Goal: Transaction & Acquisition: Book appointment/travel/reservation

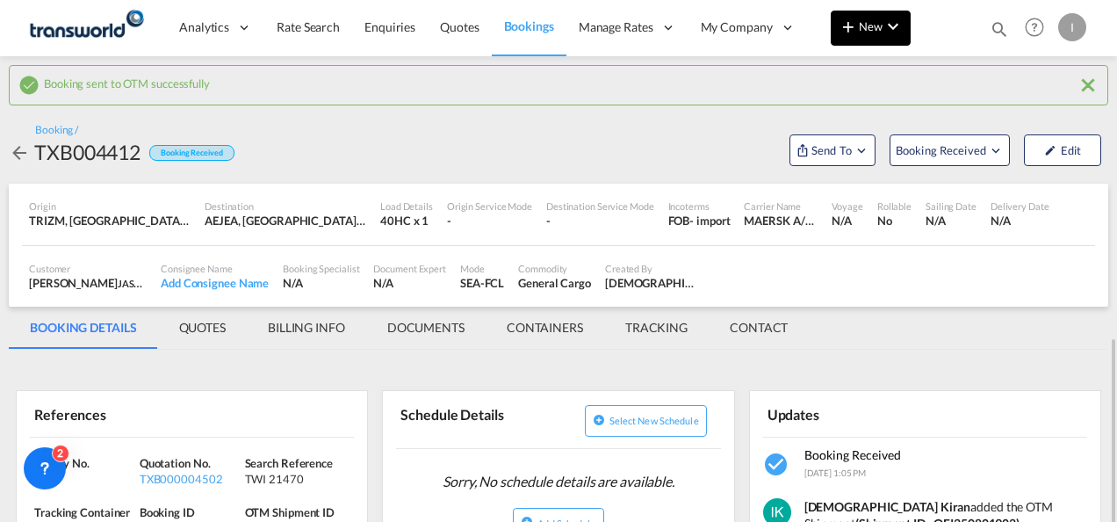
drag, startPoint x: 0, startPoint y: 0, endPoint x: 859, endPoint y: 31, distance: 859.5
click at [859, 31] on md-icon "icon-plus 400-fg" at bounding box center [848, 26] width 21 height 21
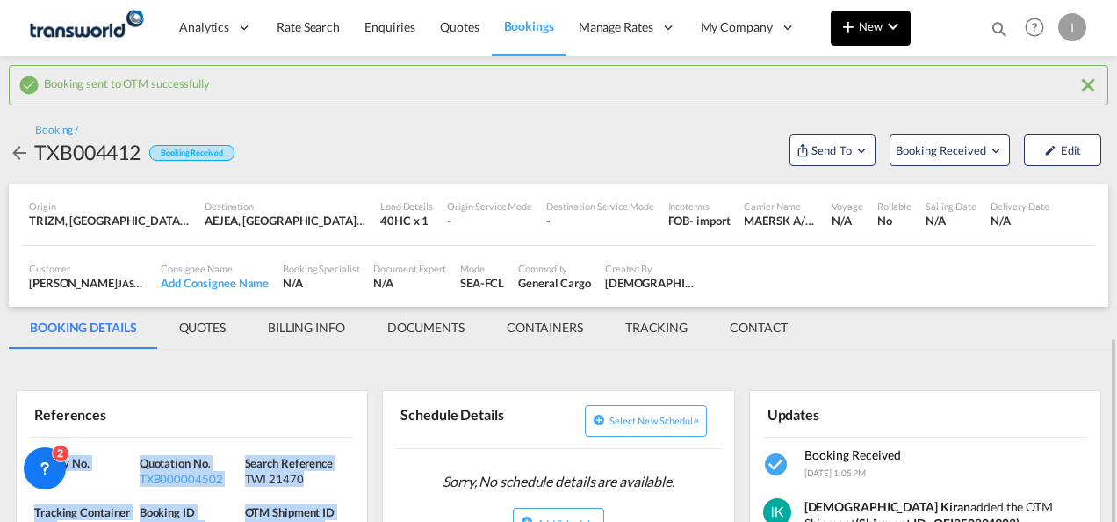
scroll to position [243, 0]
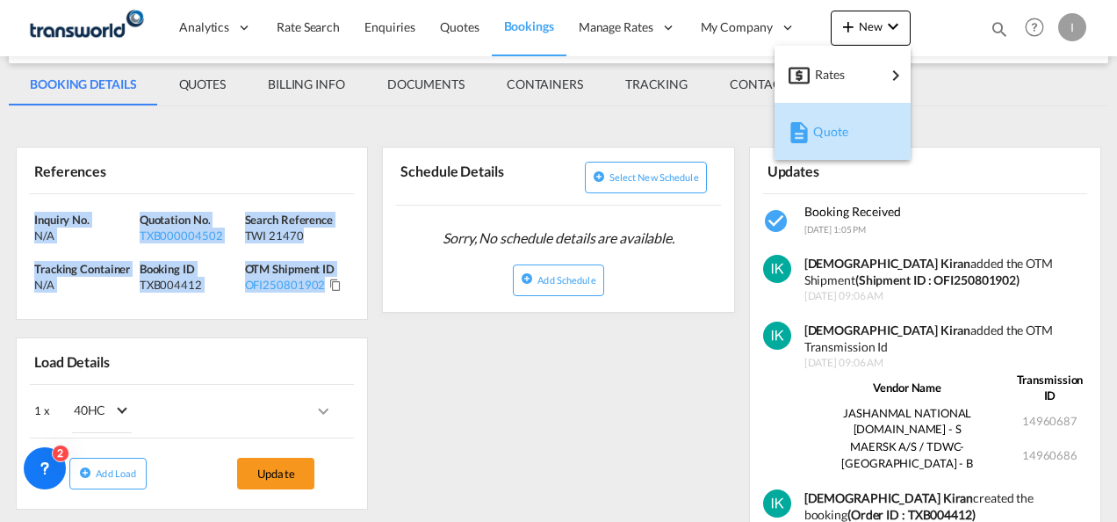
click at [833, 119] on span "Quote" at bounding box center [822, 131] width 19 height 35
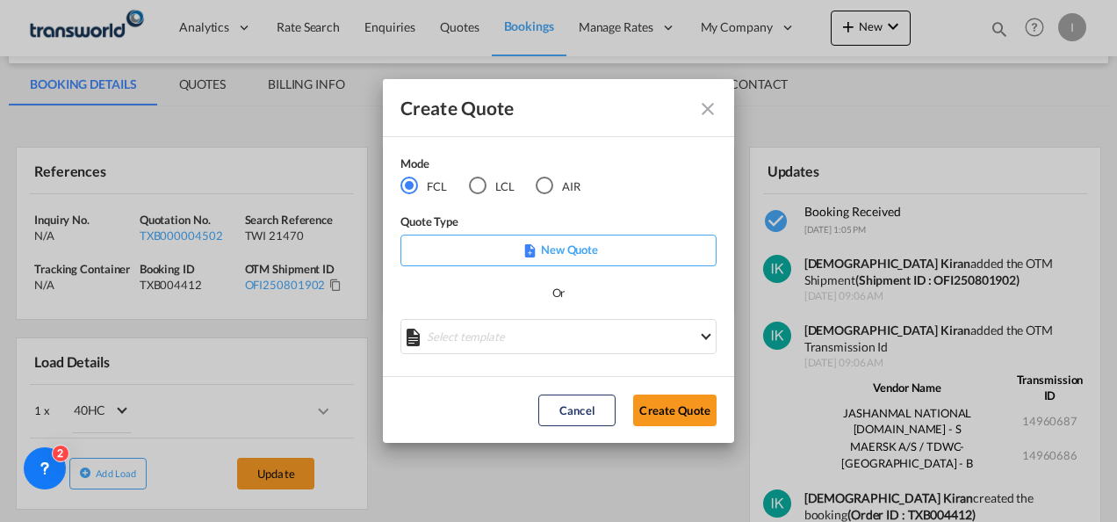
click at [545, 186] on div "AIR" at bounding box center [545, 186] width 18 height 18
click at [673, 406] on button "Create Quote" at bounding box center [674, 410] width 83 height 32
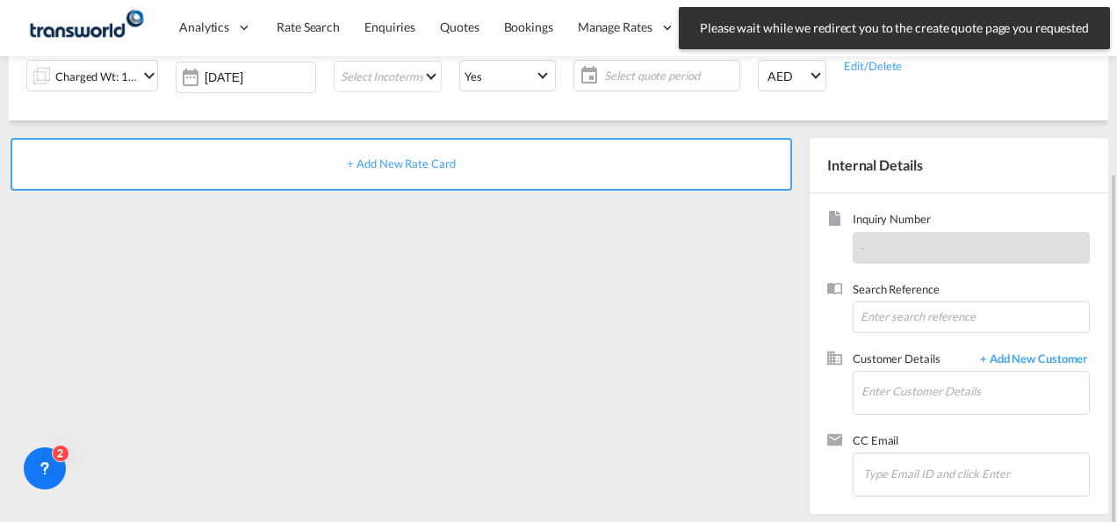
scroll to position [248, 0]
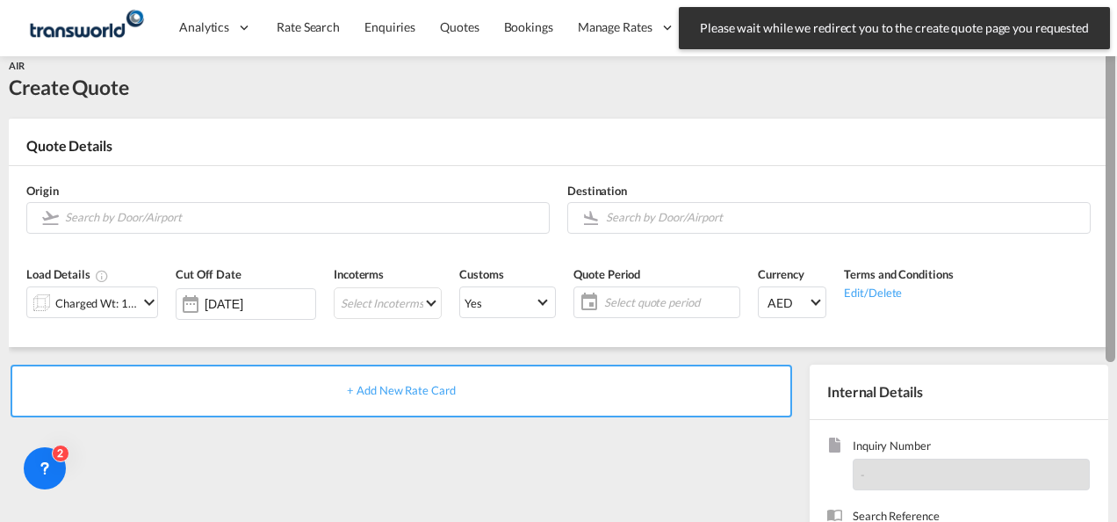
drag, startPoint x: 1110, startPoint y: 307, endPoint x: 1118, endPoint y: 149, distance: 158.3
click at [1116, 149] on html "Please wait while we redirect you to the create quote page you requested Press …" at bounding box center [558, 261] width 1117 height 522
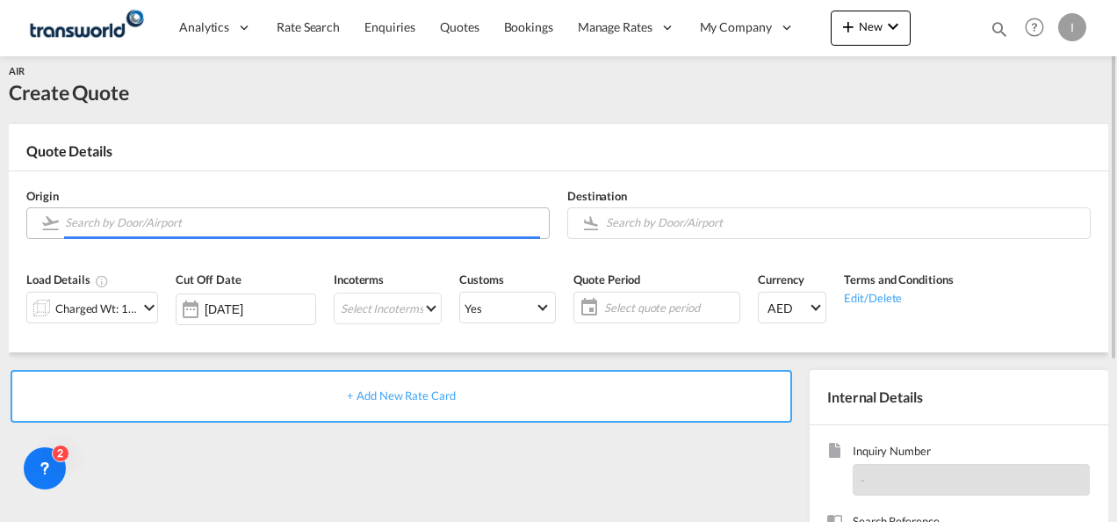
click at [272, 220] on input "Search by Door/Airport" at bounding box center [302, 222] width 475 height 31
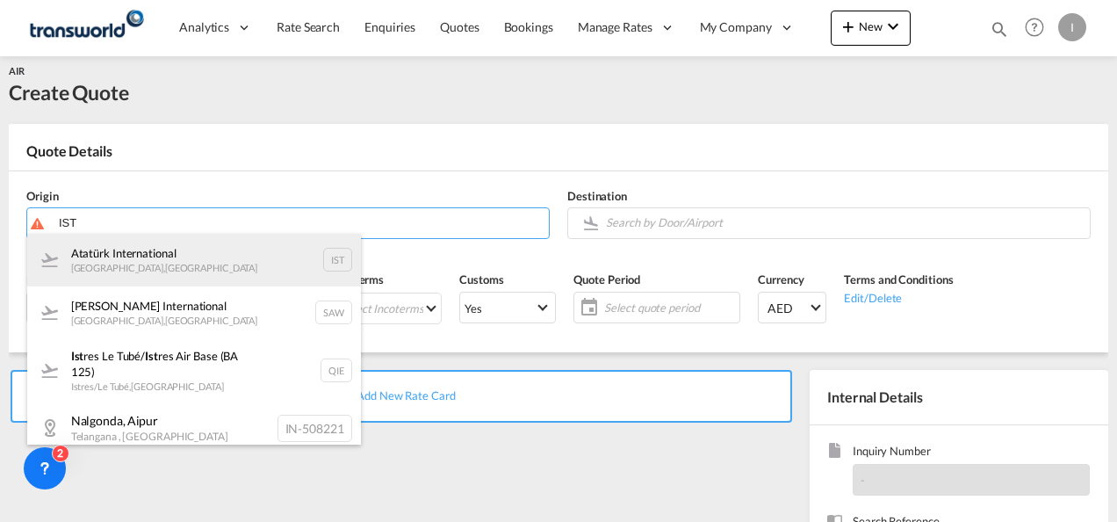
click at [232, 252] on div "Atatürk International [GEOGRAPHIC_DATA] , [GEOGRAPHIC_DATA] IST" at bounding box center [194, 260] width 334 height 53
type input "Atatürk International, [GEOGRAPHIC_DATA], IST"
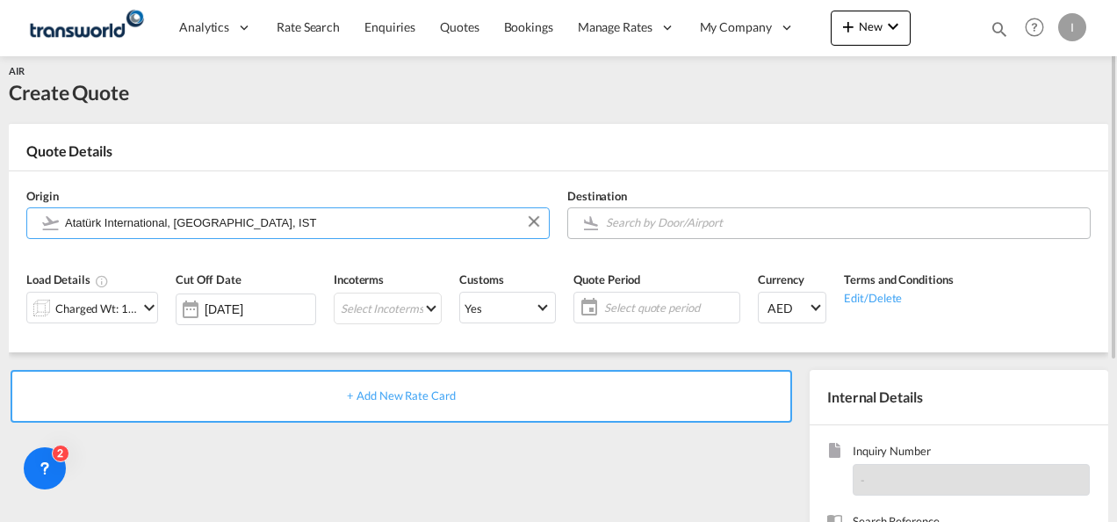
click at [650, 226] on input "Search by Door/Airport" at bounding box center [843, 222] width 475 height 31
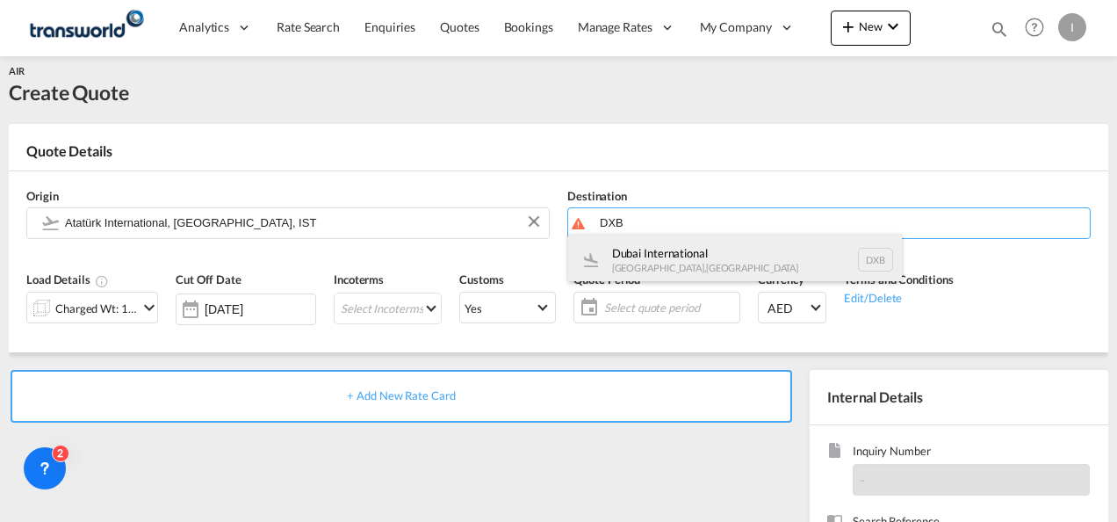
click at [648, 259] on div "Dubai International [GEOGRAPHIC_DATA] , [GEOGRAPHIC_DATA] DXB" at bounding box center [735, 260] width 334 height 53
type input "Dubai International, [GEOGRAPHIC_DATA], DXB"
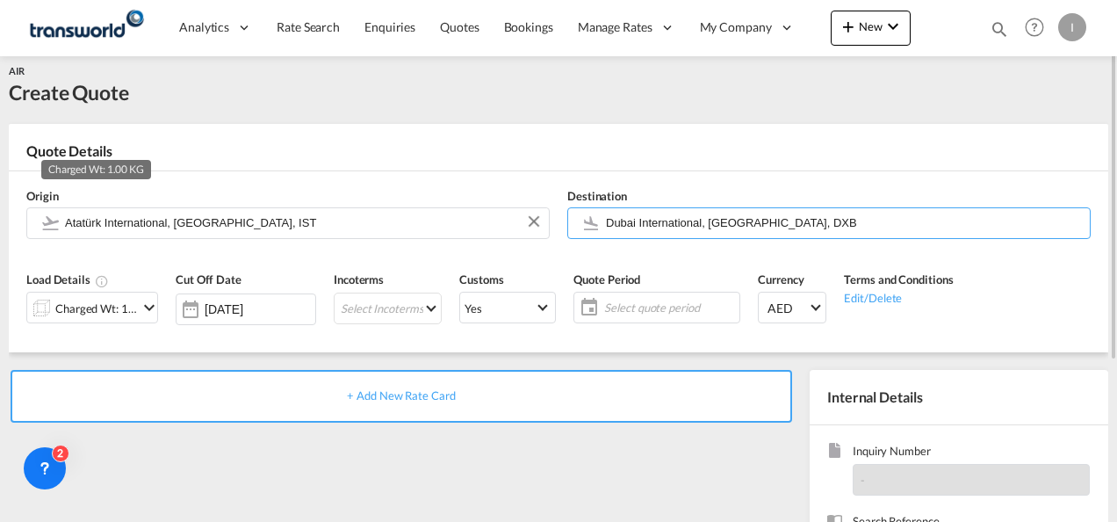
click at [90, 308] on div "Charged Wt: 1.00 KG" at bounding box center [96, 308] width 83 height 25
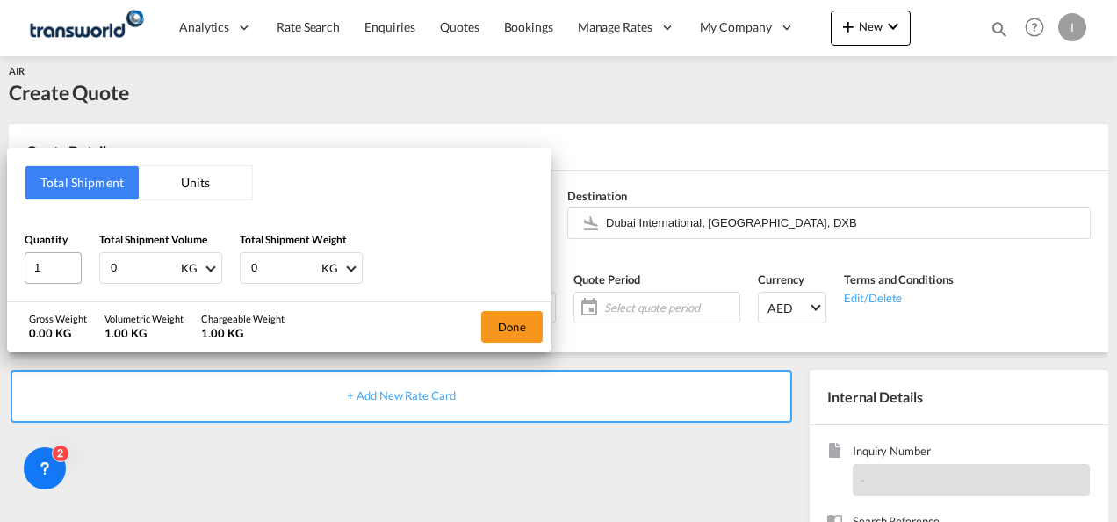
drag, startPoint x: 126, startPoint y: 254, endPoint x: 72, endPoint y: 268, distance: 56.2
click at [72, 268] on div "Quantity 1 Total Shipment Volume 0 KG CBM CFT KG LB Total Shipment Weight 0 KG …" at bounding box center [279, 257] width 509 height 53
type input "177"
click at [533, 323] on button "Done" at bounding box center [511, 327] width 61 height 32
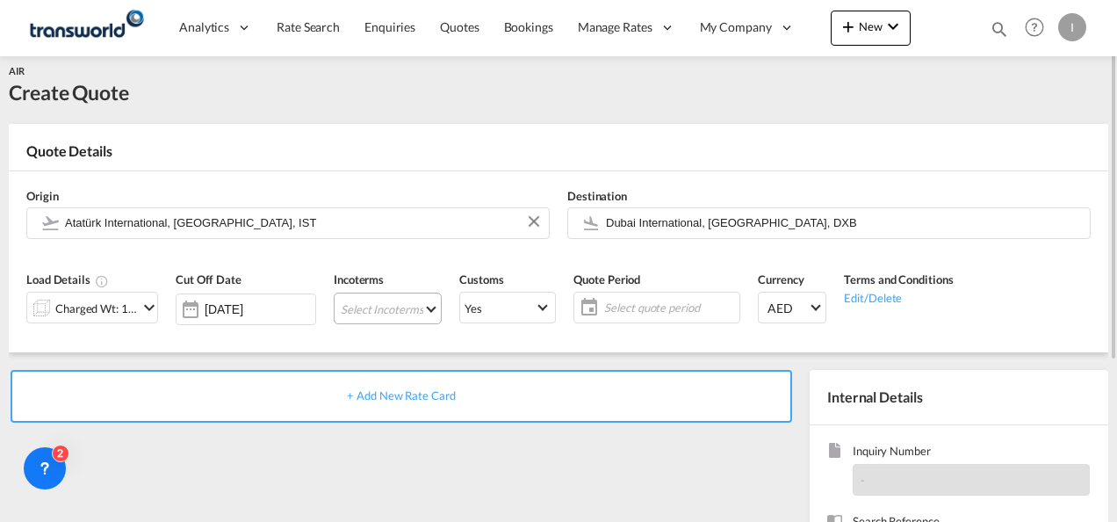
click at [378, 320] on md-select "Select Incoterms FOB - import Free on Board EXW - export Ex Works DDP - export …" at bounding box center [388, 308] width 108 height 32
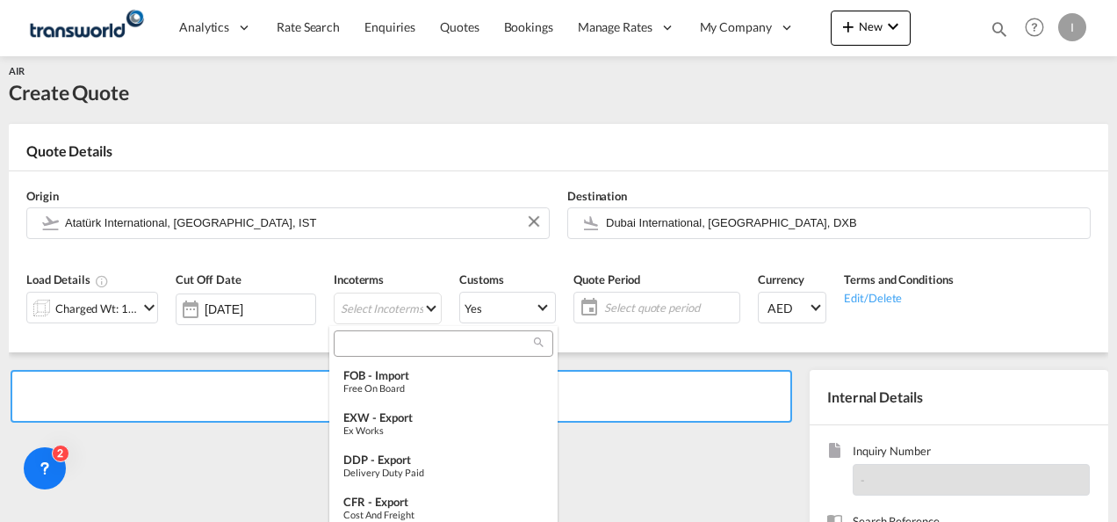
click at [379, 358] on md-select-header at bounding box center [443, 343] width 228 height 35
click at [372, 346] on input "search" at bounding box center [436, 344] width 195 height 16
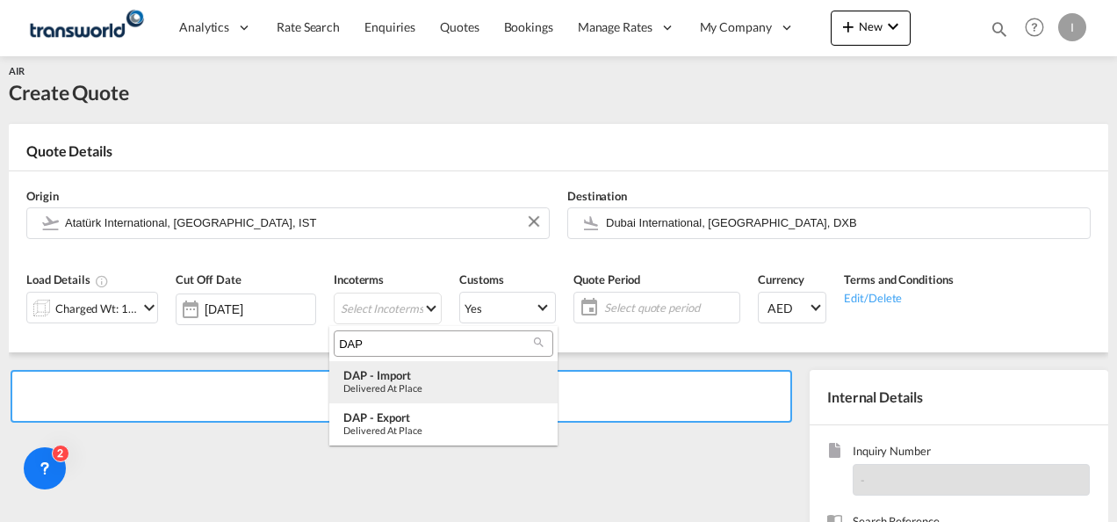
type input "DAP"
click at [379, 384] on div "Delivered at Place" at bounding box center [443, 387] width 200 height 11
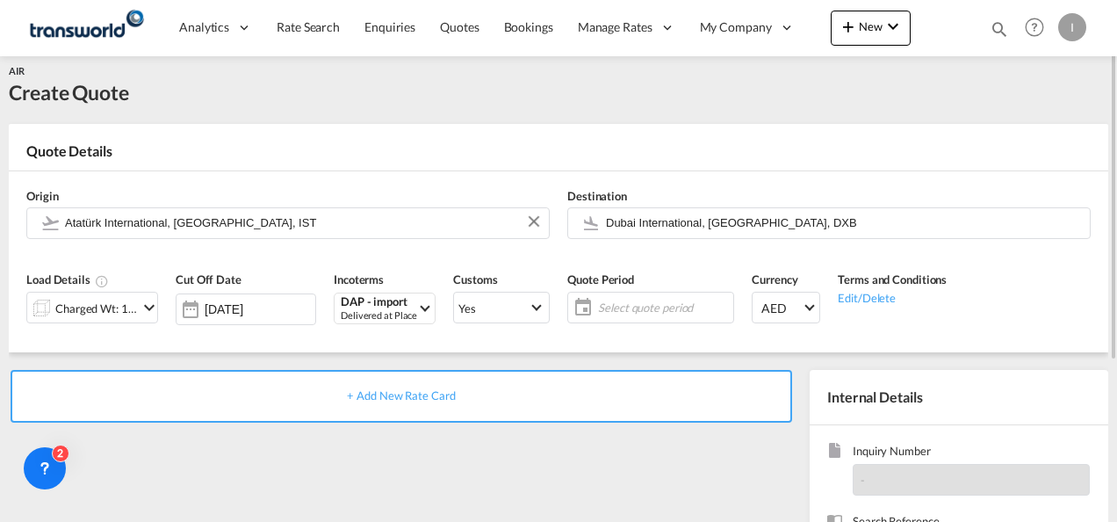
click at [650, 302] on span "Select quote period" at bounding box center [663, 308] width 131 height 16
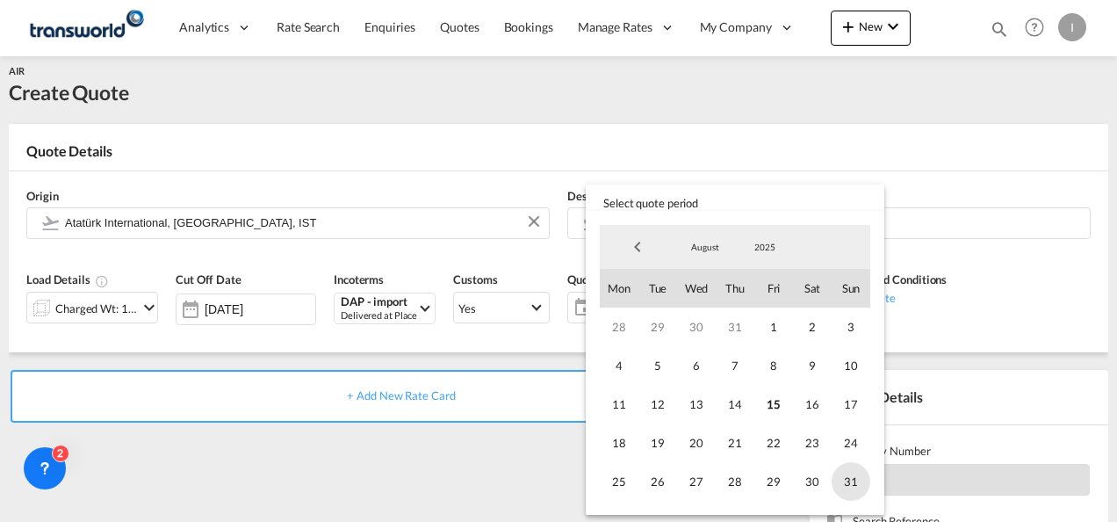
click at [848, 496] on span "31" at bounding box center [851, 481] width 39 height 39
click at [543, 459] on md-backdrop at bounding box center [558, 261] width 1117 height 522
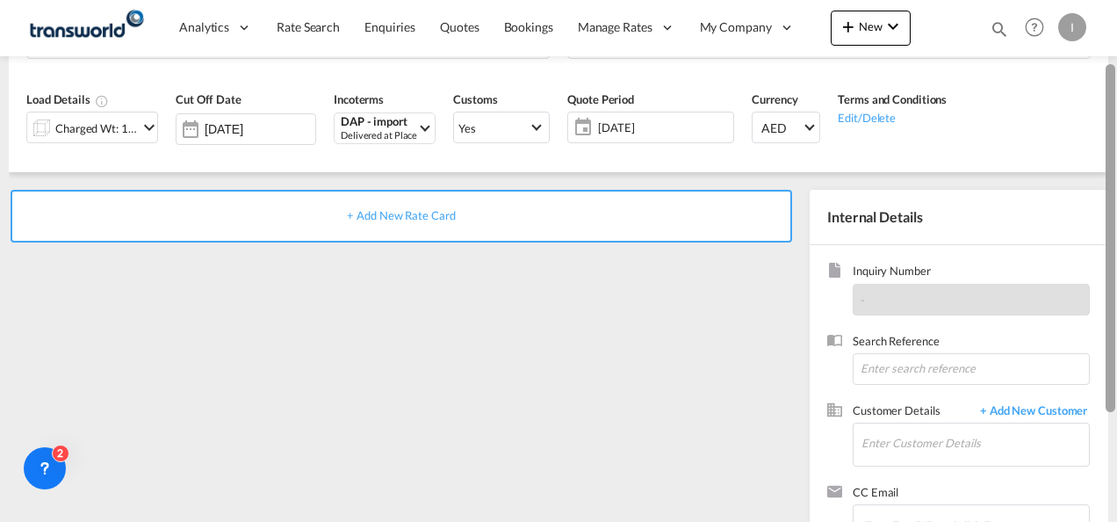
drag, startPoint x: 1110, startPoint y: 227, endPoint x: 1107, endPoint y: 351, distance: 123.9
click at [1107, 351] on div at bounding box center [1111, 238] width 10 height 348
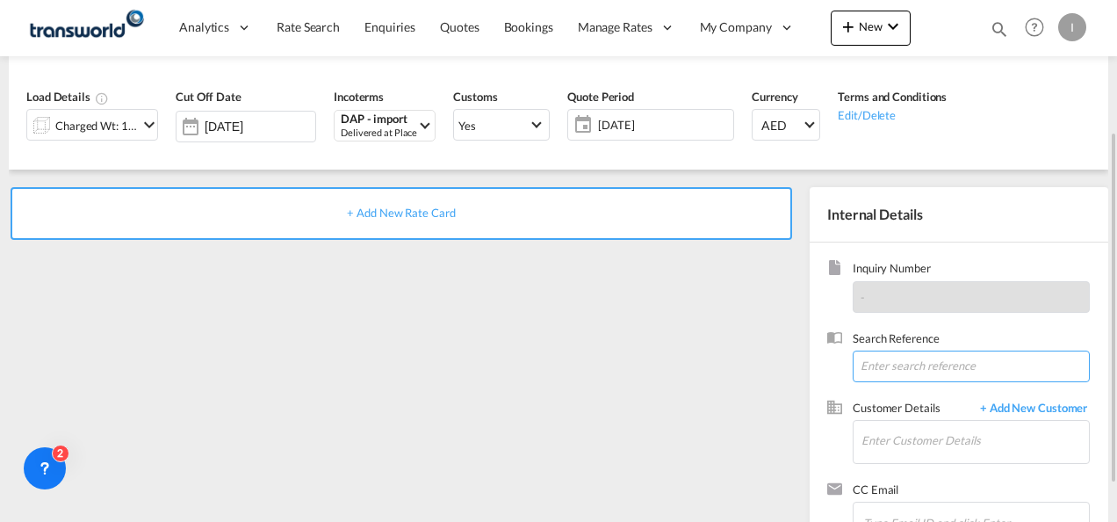
click at [885, 354] on input at bounding box center [971, 366] width 237 height 32
paste input "TWI 21519"
type input "TWI 21519"
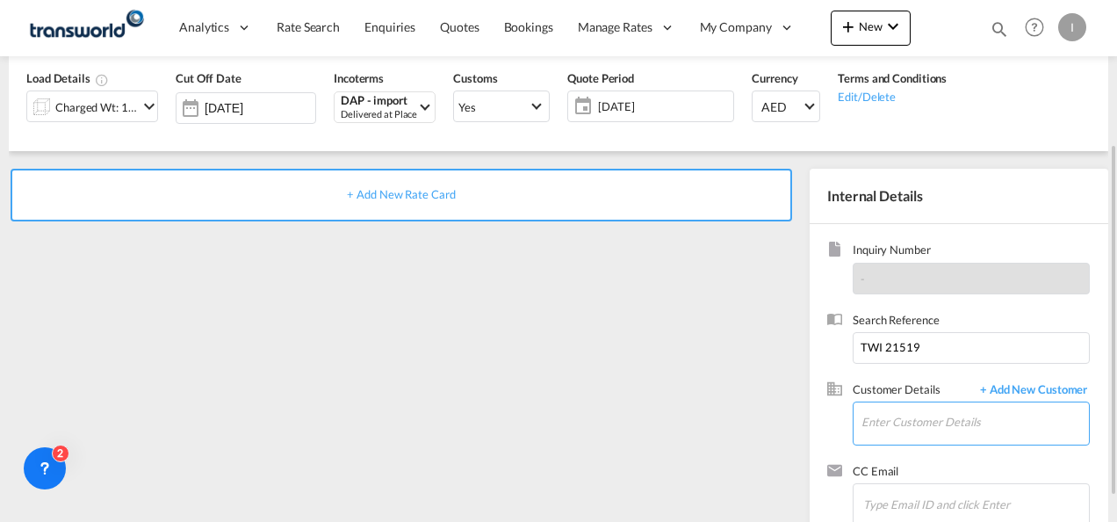
click at [889, 428] on input "Enter Customer Details" at bounding box center [975, 422] width 227 height 40
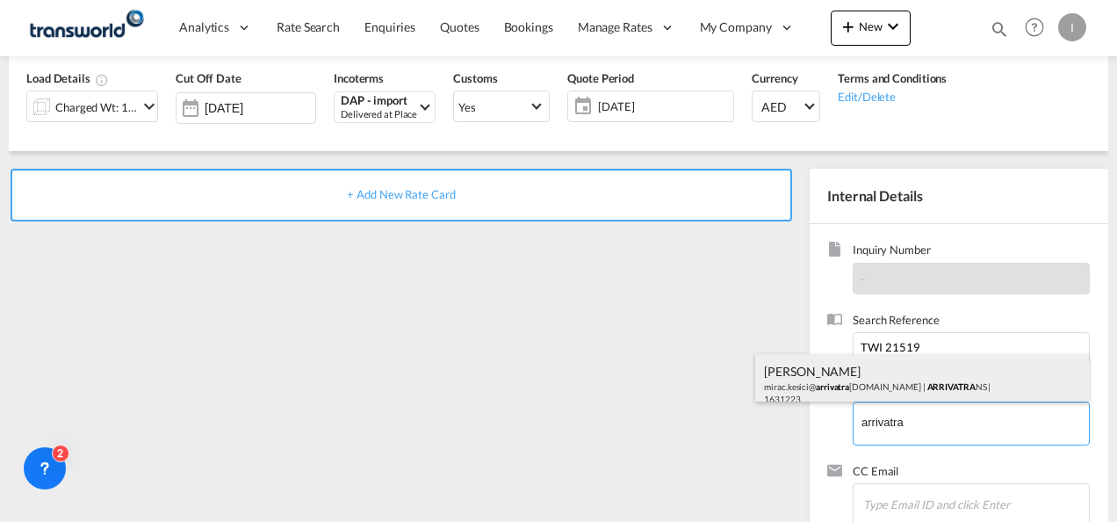
click at [825, 381] on div "[PERSON_NAME] mirac.kesici@ arrivatra [DOMAIN_NAME] | ARRIVATRA NS | 1631223" at bounding box center [922, 384] width 334 height 60
type input "ARRIVATRANS, [PERSON_NAME], [EMAIL_ADDRESS][DOMAIN_NAME]"
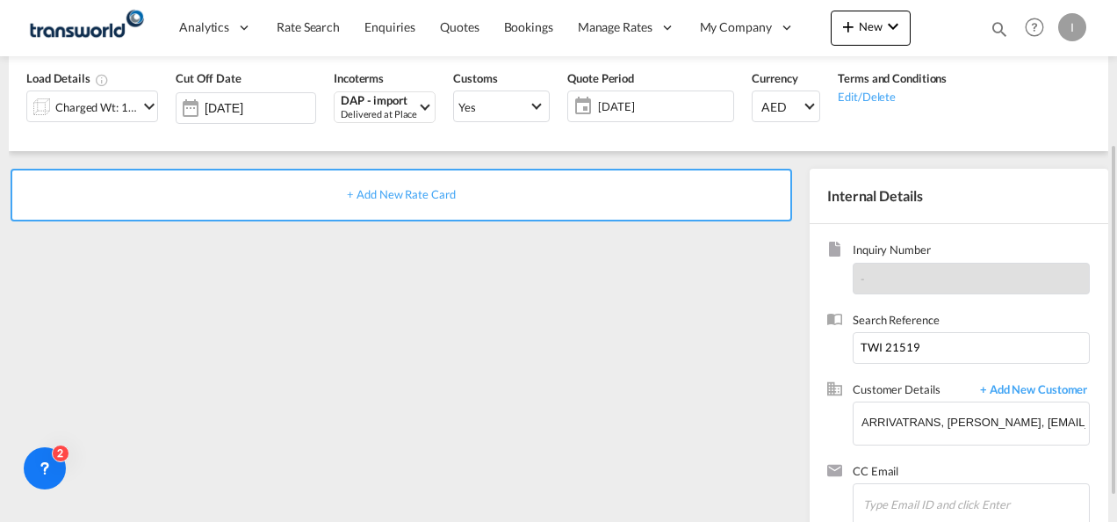
click at [403, 199] on span "+ Add New Rate Card" at bounding box center [401, 194] width 108 height 14
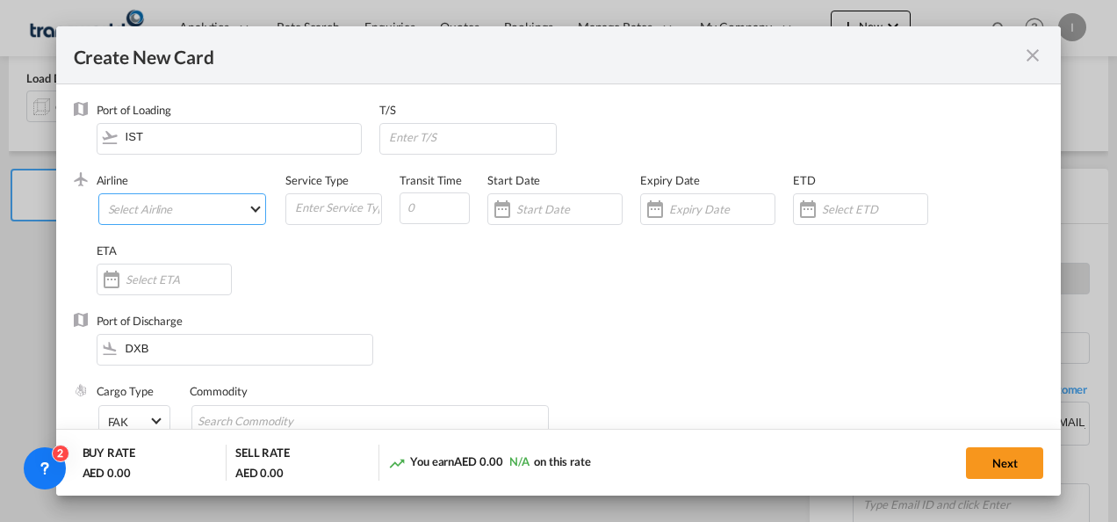
click at [181, 211] on md-select "Select Airline AIR EXPRESS S.A. (1166- / -) CMA CGM Air Cargo (1140-2C / -) DDW…" at bounding box center [182, 209] width 169 height 32
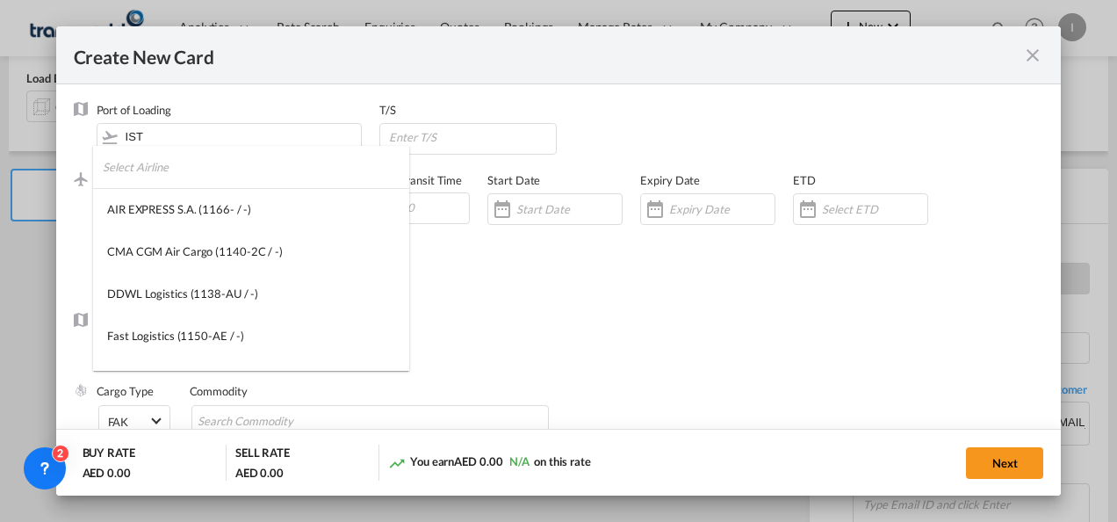
click at [119, 172] on input "search" at bounding box center [256, 167] width 307 height 42
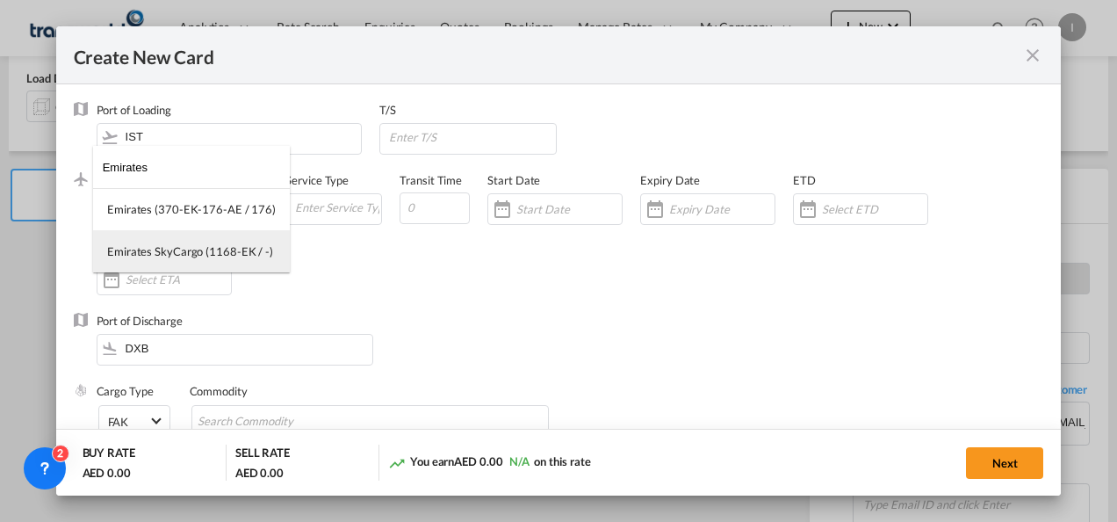
type input "Emirates"
click at [179, 255] on div "Emirates SkyCargo (1168-EK / -)" at bounding box center [190, 251] width 166 height 16
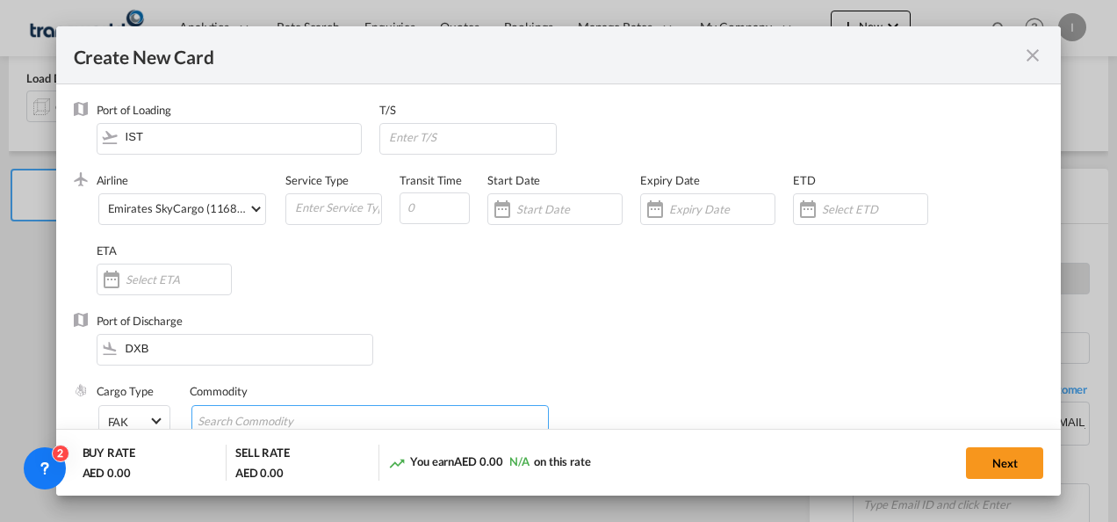
click at [287, 415] on input "Search Commodity" at bounding box center [278, 422] width 161 height 28
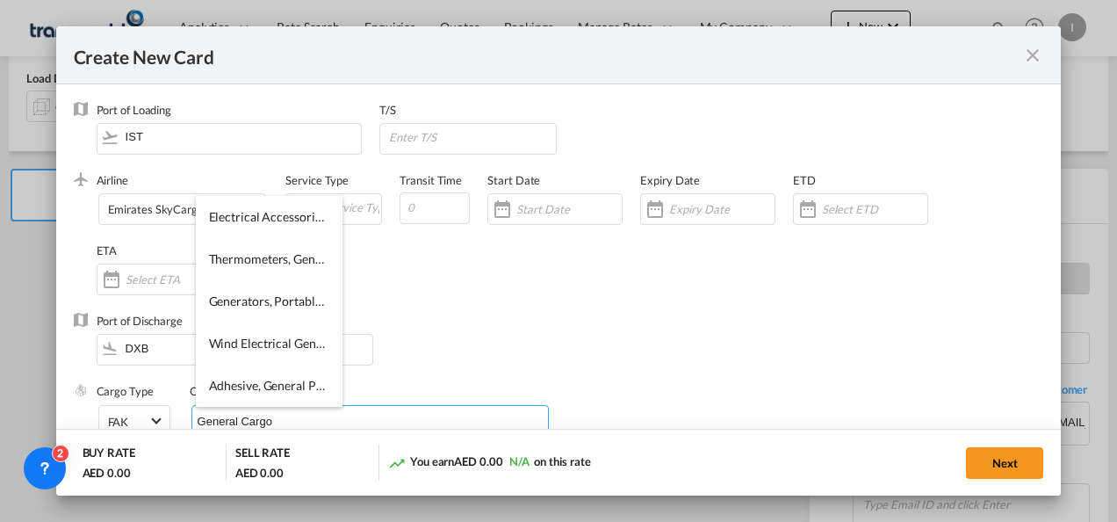
type input "General Cargo"
click at [557, 333] on div "Port of Discharge DXB" at bounding box center [559, 348] width 971 height 70
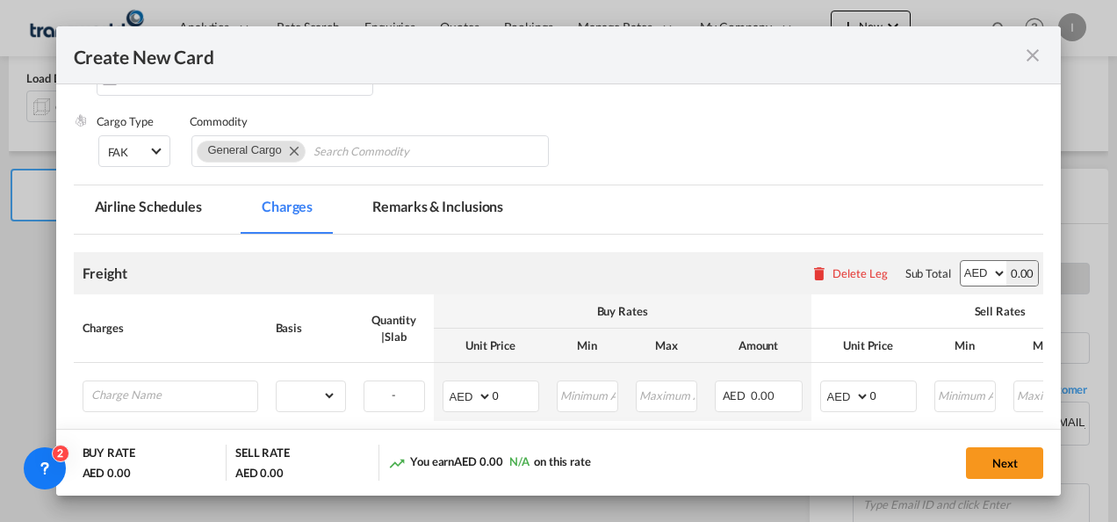
scroll to position [300, 0]
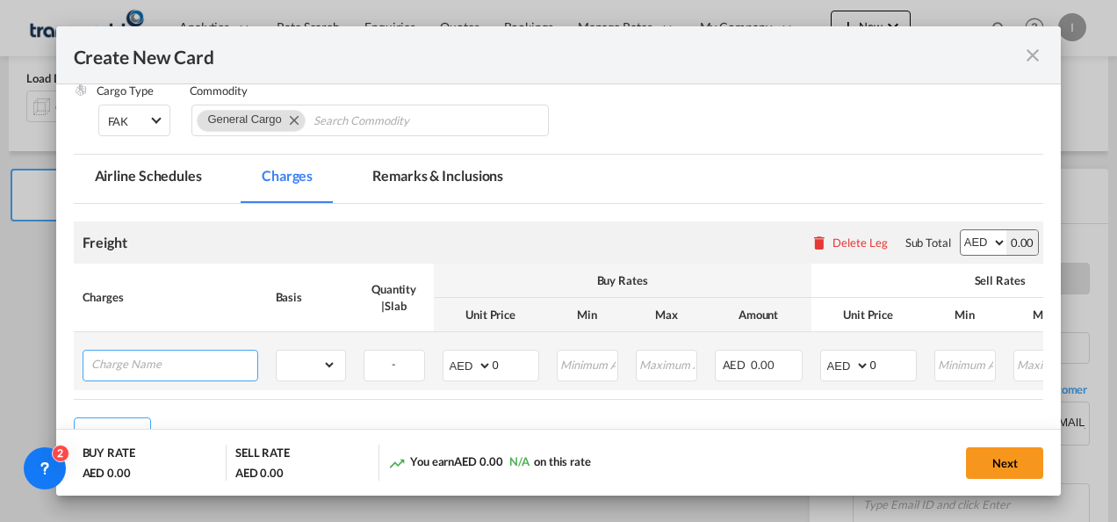
click at [222, 357] on input "Charge Name" at bounding box center [174, 363] width 166 height 26
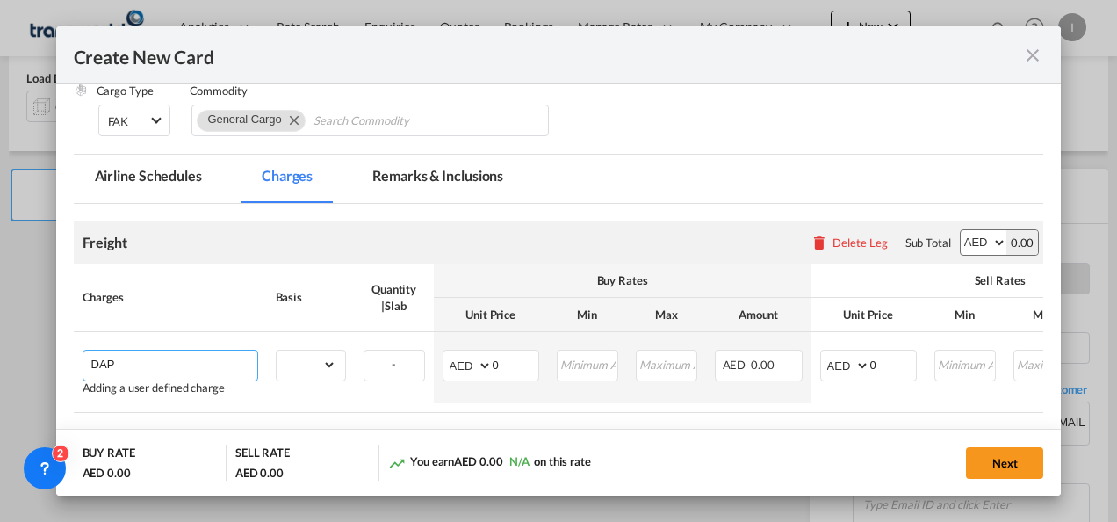
drag, startPoint x: 136, startPoint y: 362, endPoint x: 46, endPoint y: 363, distance: 90.5
click at [46, 363] on div "Create New Card Port of [GEOGRAPHIC_DATA] IST T/S .a{fill:#aaa8ad;} Airline Emi…" at bounding box center [558, 261] width 1117 height 522
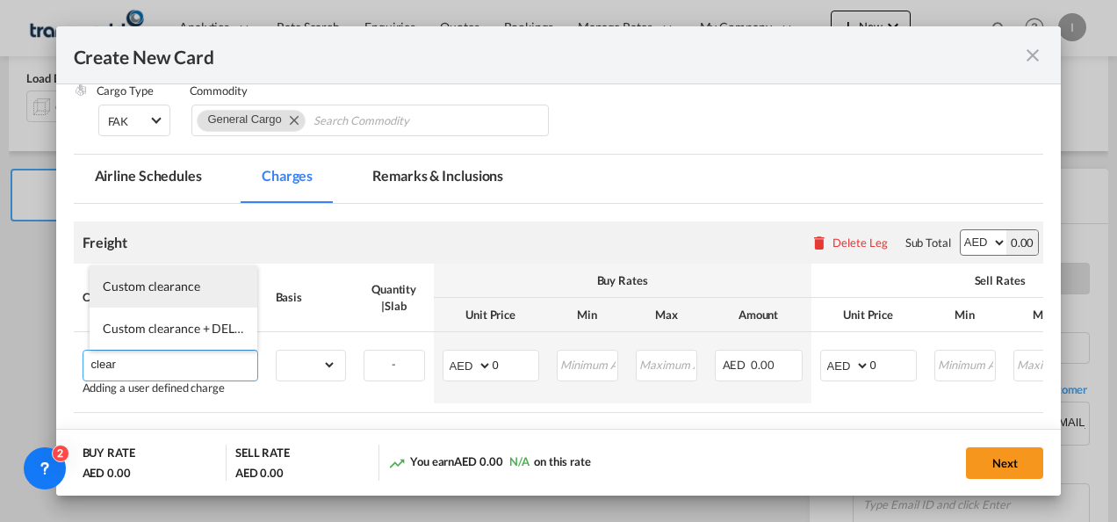
click at [119, 292] on span "Custom clearance" at bounding box center [151, 285] width 97 height 15
type input "Custom clearance"
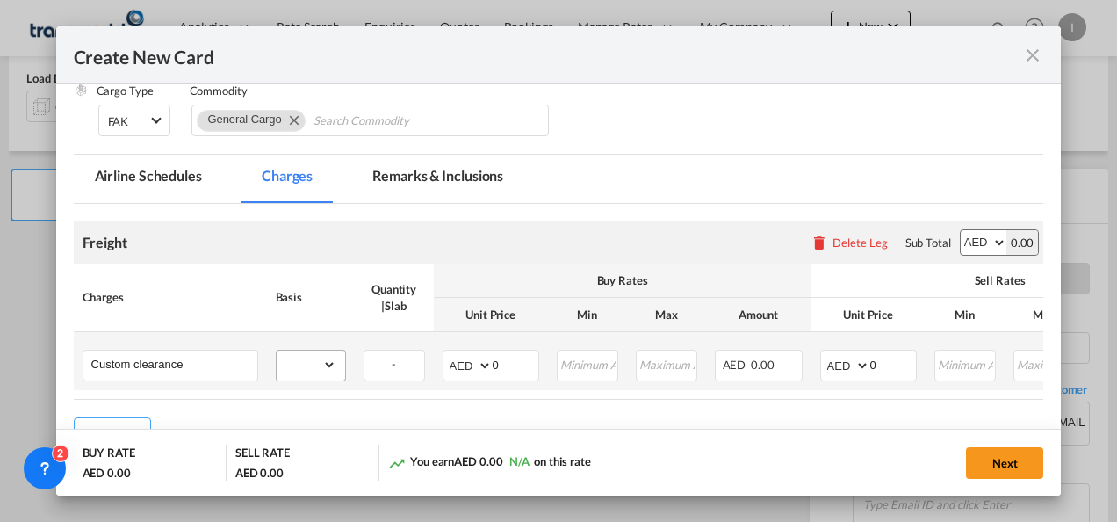
click at [339, 359] on md-input-container "gross_weight volumetric_weight per_shipment per_bl per_km % on air freight per_…" at bounding box center [311, 364] width 69 height 28
click at [300, 348] on td "gross_weight volumetric_weight per_shipment per_bl per_km % on air freight per_…" at bounding box center [311, 361] width 88 height 58
click at [302, 365] on select "gross_weight volumetric_weight per_shipment per_bl per_km % on air freight per_…" at bounding box center [307, 364] width 60 height 28
select select "per_shipment"
click at [277, 350] on select "gross_weight volumetric_weight per_shipment per_bl per_km % on air freight per_…" at bounding box center [307, 364] width 60 height 28
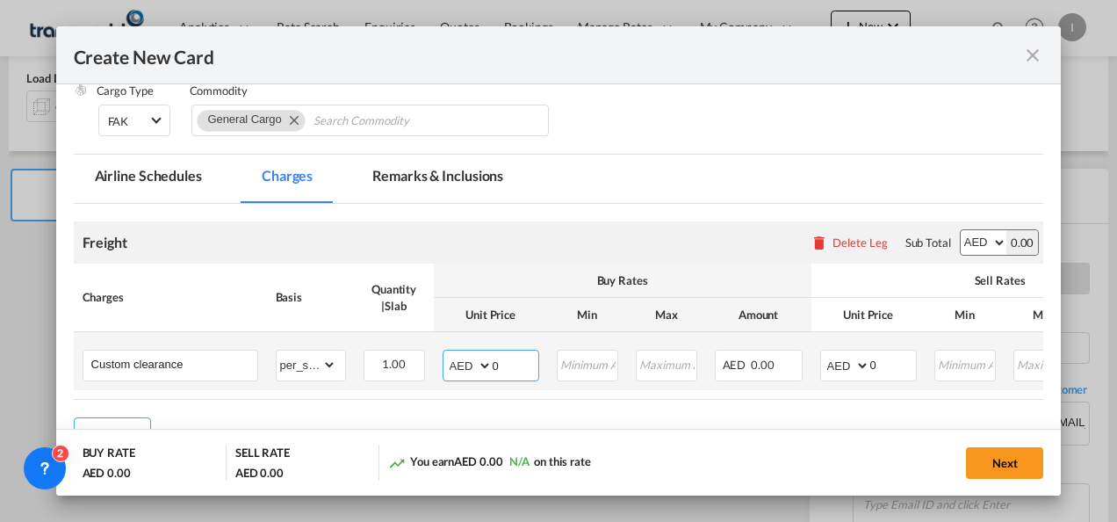
drag, startPoint x: 501, startPoint y: 364, endPoint x: 466, endPoint y: 368, distance: 35.4
click at [466, 368] on md-input-container "AED AFN ALL AMD ANG AOA ARS AUD AWG AZN BAM BBD BDT BGN BHD BIF BMD BND [PERSON…" at bounding box center [491, 366] width 97 height 32
type input "800"
click at [836, 372] on select "AED AFN ALL AMD ANG AOA ARS AUD AWG AZN BAM BBD BDT BGN BHD BIF BMD BND [PERSON…" at bounding box center [847, 365] width 46 height 25
select select "string:USD"
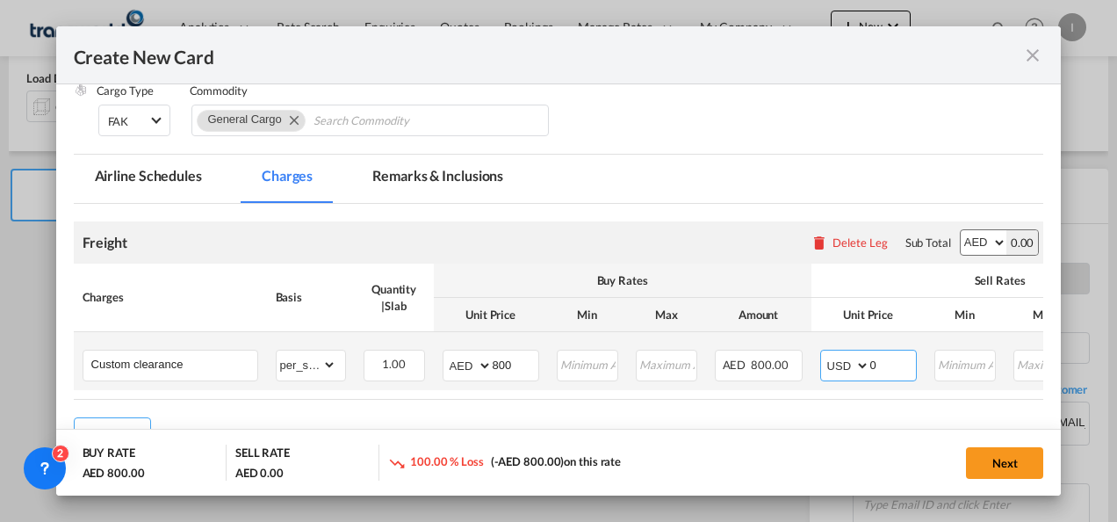
click at [824, 353] on select "AED AFN ALL AMD ANG AOA ARS AUD AWG AZN BAM BBD BDT BGN BHD BIF BMD BND [PERSON…" at bounding box center [847, 365] width 46 height 25
click at [872, 367] on input "0" at bounding box center [893, 363] width 46 height 26
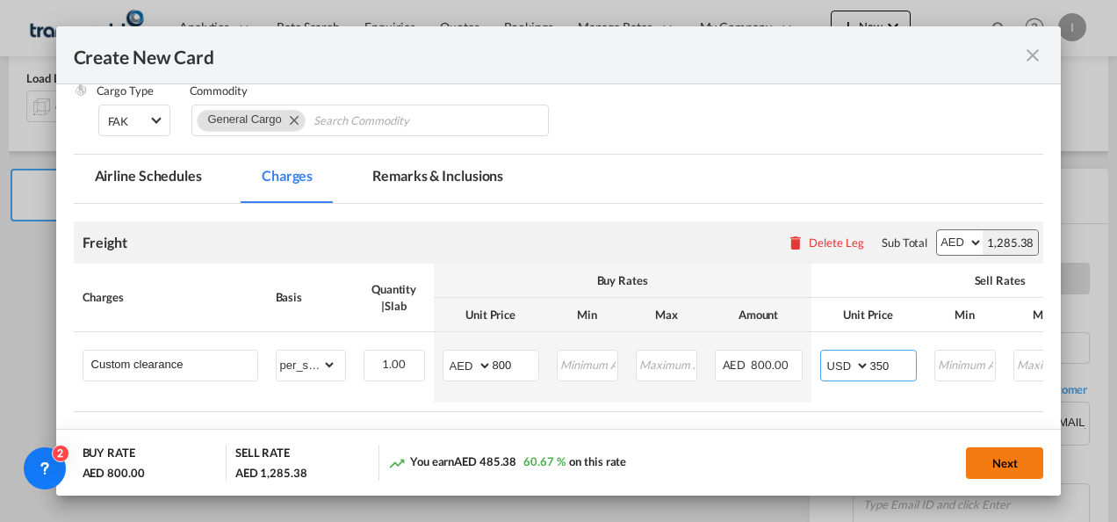
type input "350"
click at [1010, 468] on button "Next" at bounding box center [1004, 463] width 77 height 32
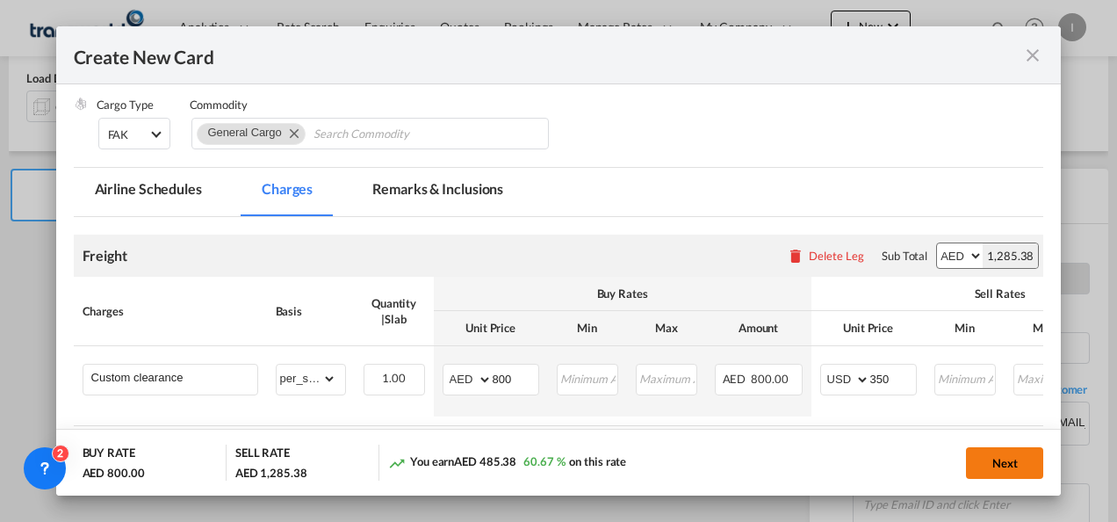
scroll to position [0, 0]
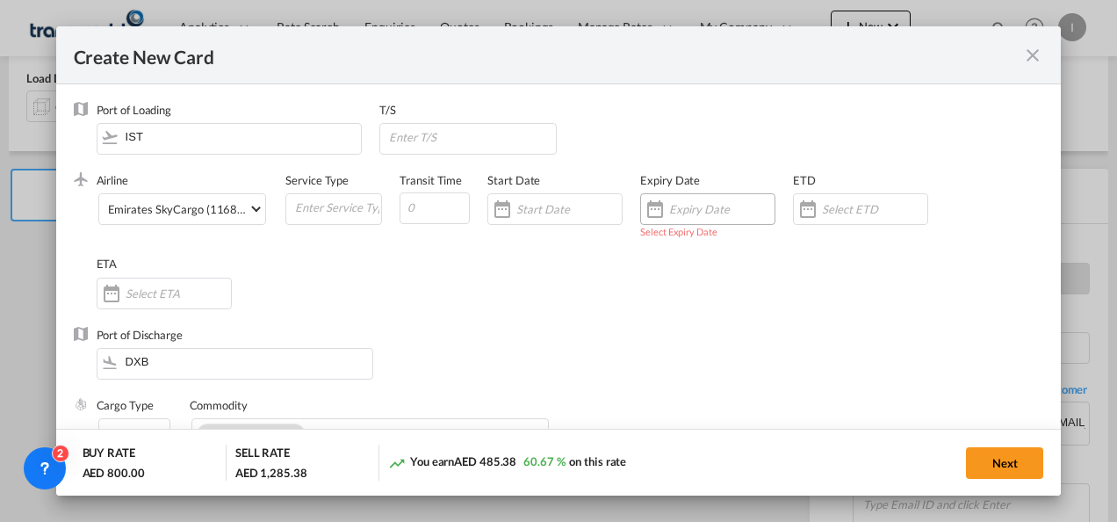
click at [701, 205] on input "Create New Card ..." at bounding box center [721, 209] width 105 height 14
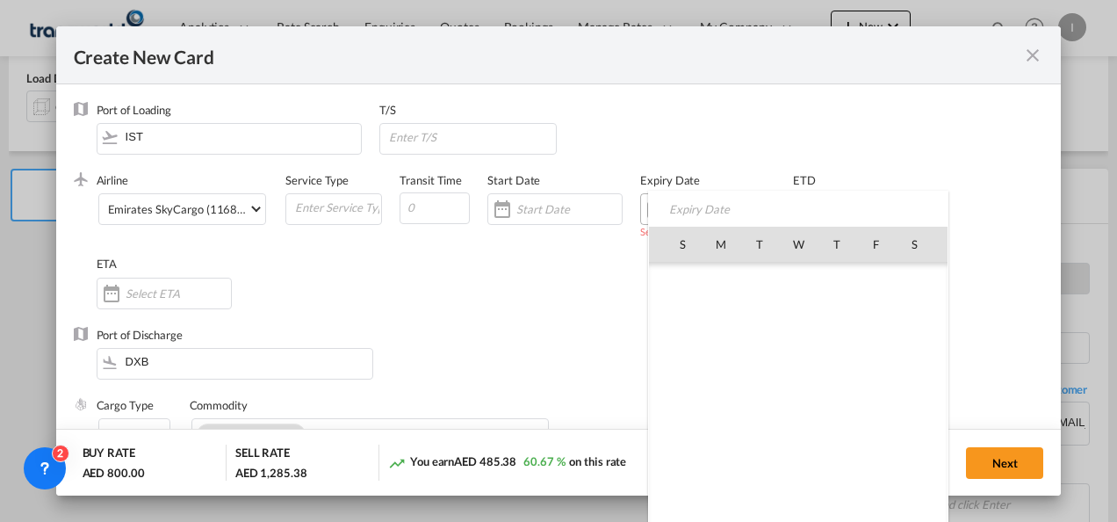
scroll to position [406622, 0]
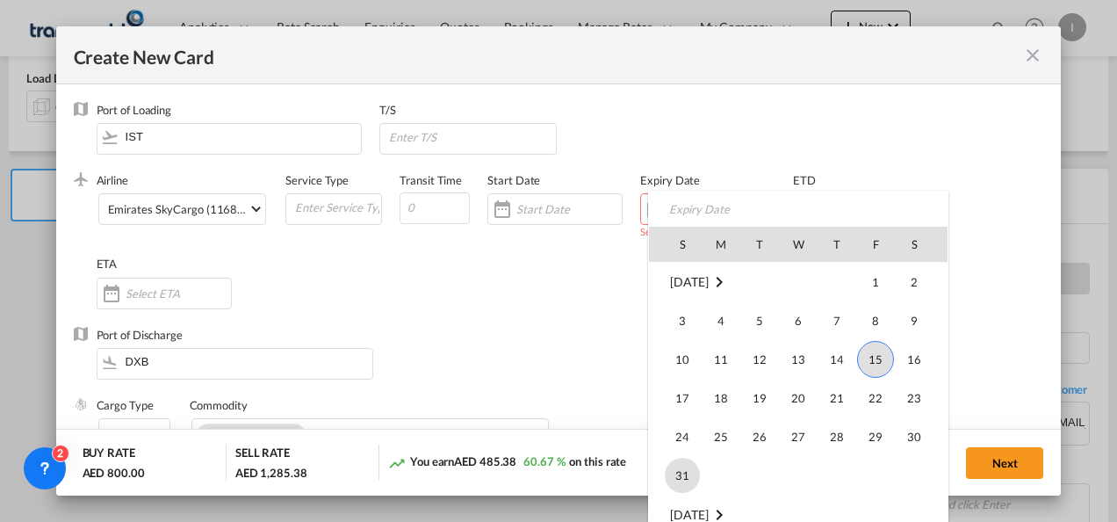
click at [675, 484] on span "31" at bounding box center [682, 475] width 35 height 35
type input "[DATE]"
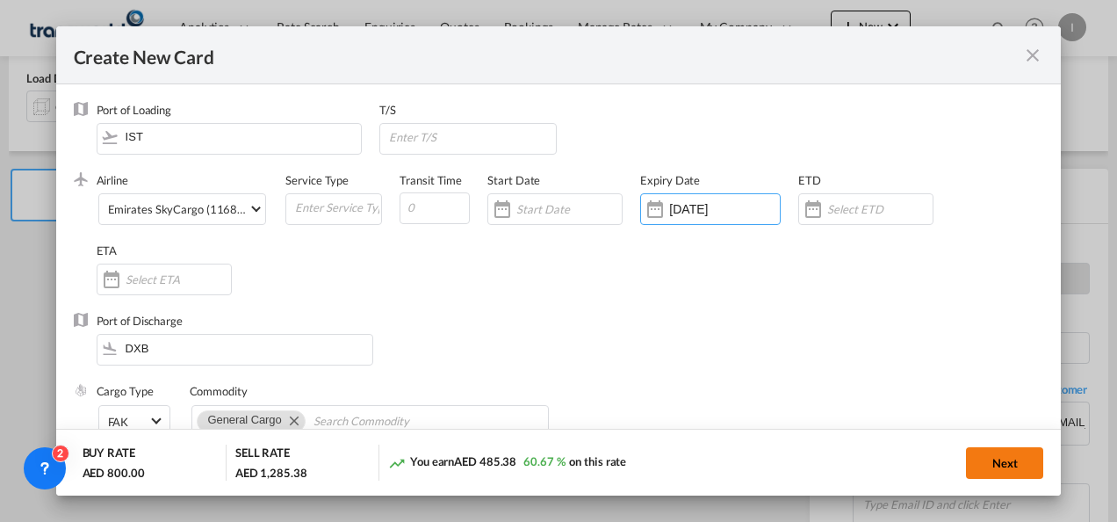
click at [1015, 471] on button "Next" at bounding box center [1004, 463] width 77 height 32
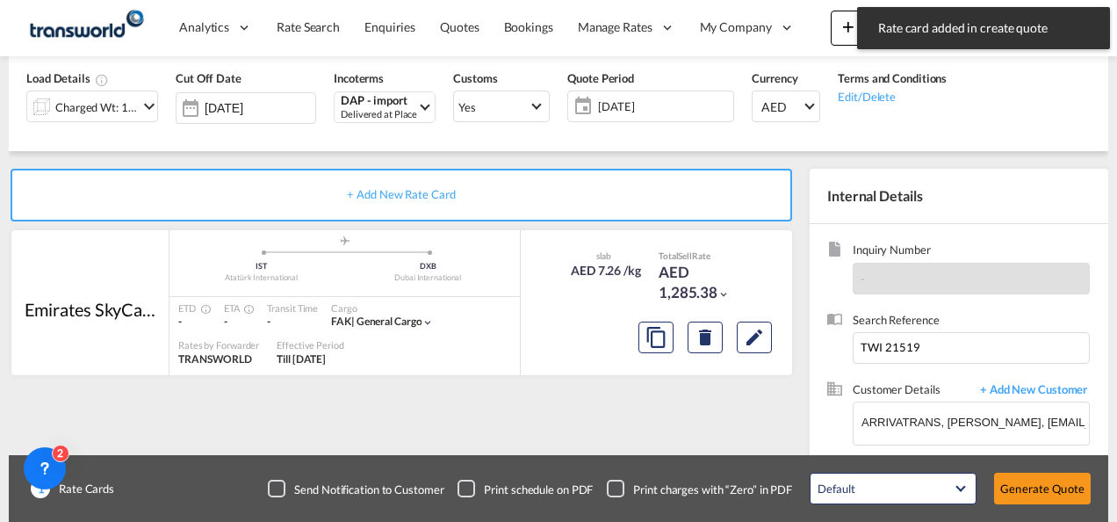
click at [1015, 471] on div "Default All in Leg Totals Default Generate Quote" at bounding box center [950, 488] width 299 height 49
click at [1019, 488] on button "Generate Quote" at bounding box center [1042, 489] width 97 height 32
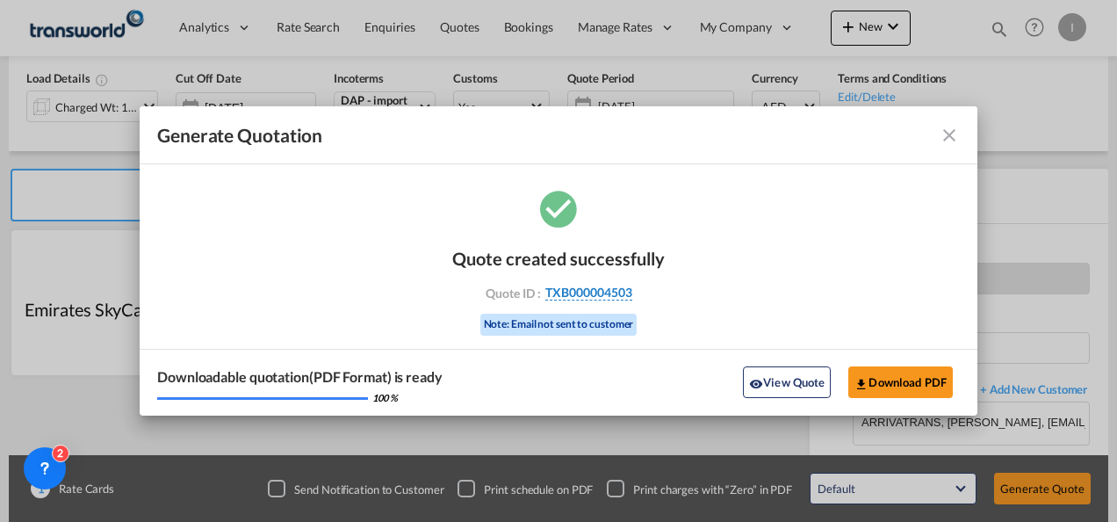
click at [610, 296] on span "TXB000004503" at bounding box center [588, 293] width 87 height 16
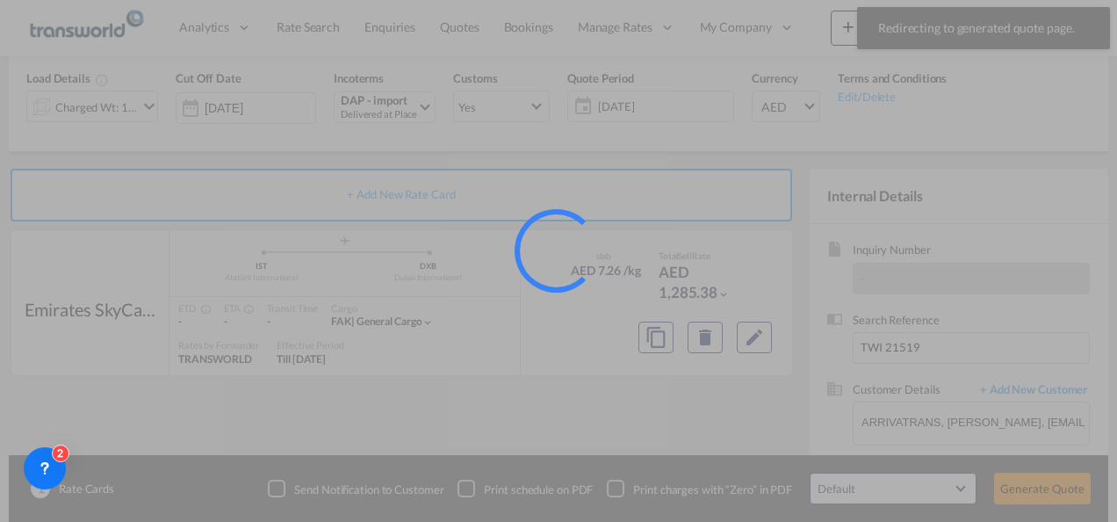
click at [679, 516] on div at bounding box center [558, 261] width 1117 height 522
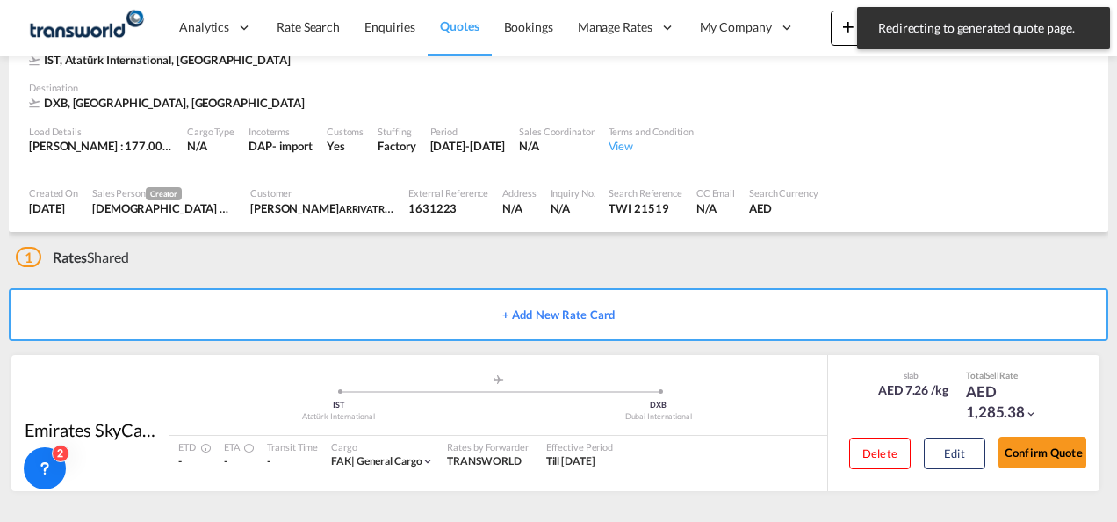
scroll to position [107, 0]
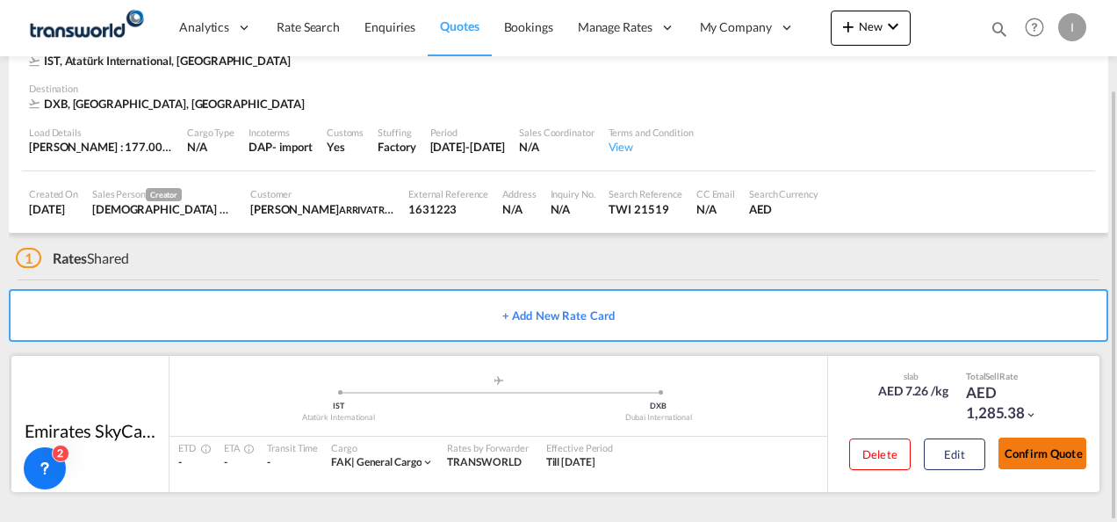
click at [1059, 444] on button "Confirm Quote" at bounding box center [1043, 453] width 88 height 32
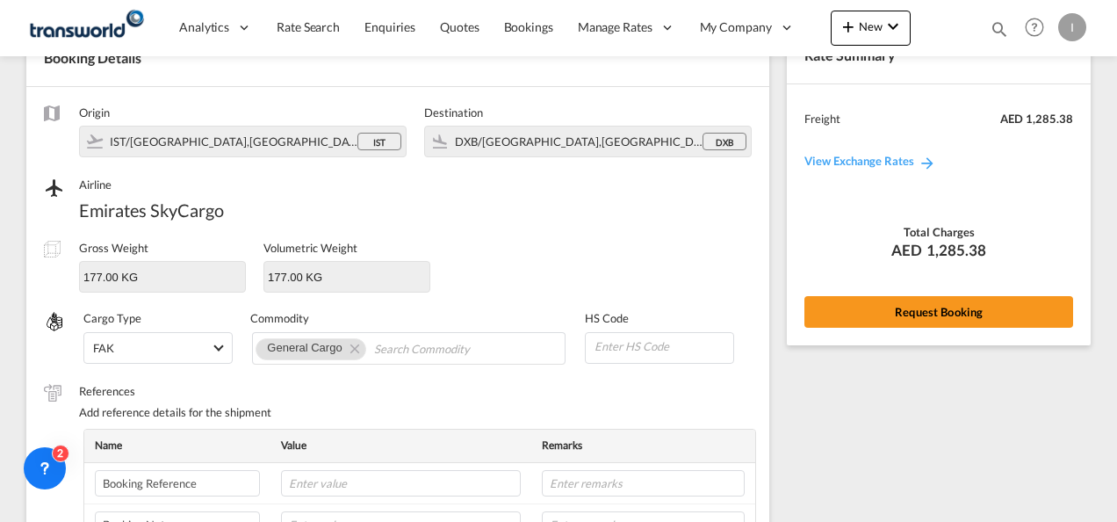
scroll to position [652, 0]
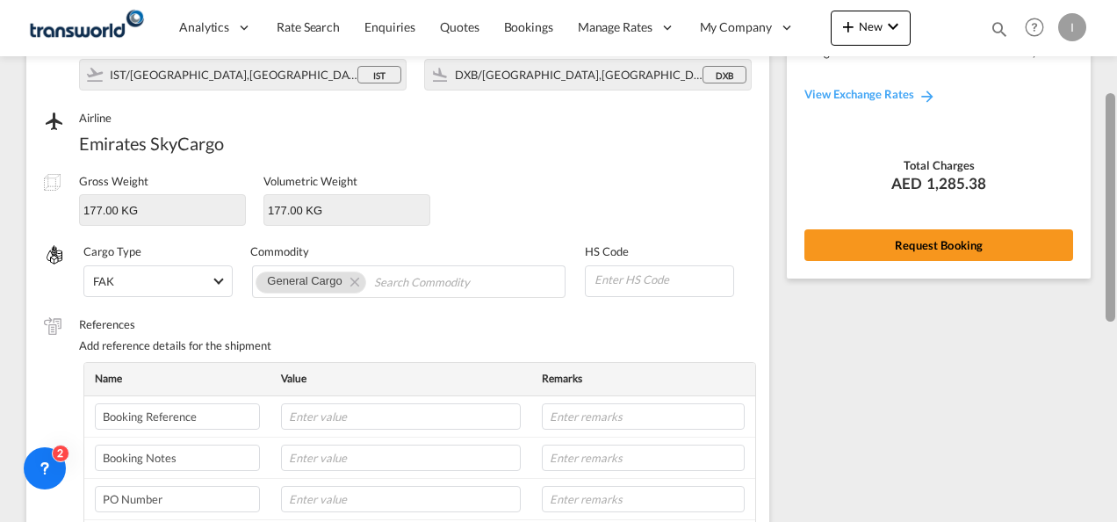
drag, startPoint x: 1112, startPoint y: 415, endPoint x: 1119, endPoint y: 203, distance: 211.8
click at [1116, 203] on html "Analytics Reports Dashboard Rate Search Enquiries Quotes" at bounding box center [558, 261] width 1117 height 522
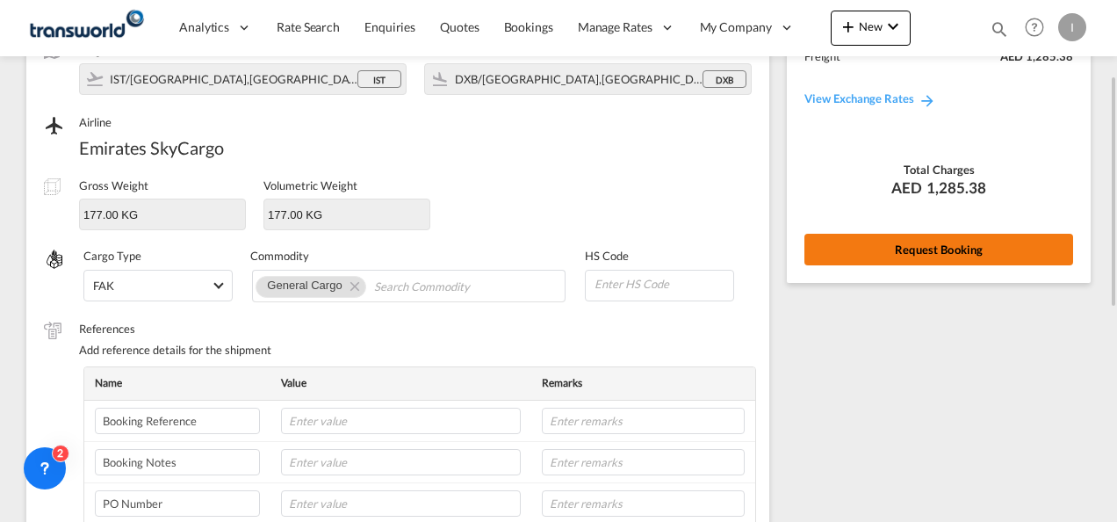
click at [971, 256] on button "Request Booking" at bounding box center [939, 250] width 269 height 32
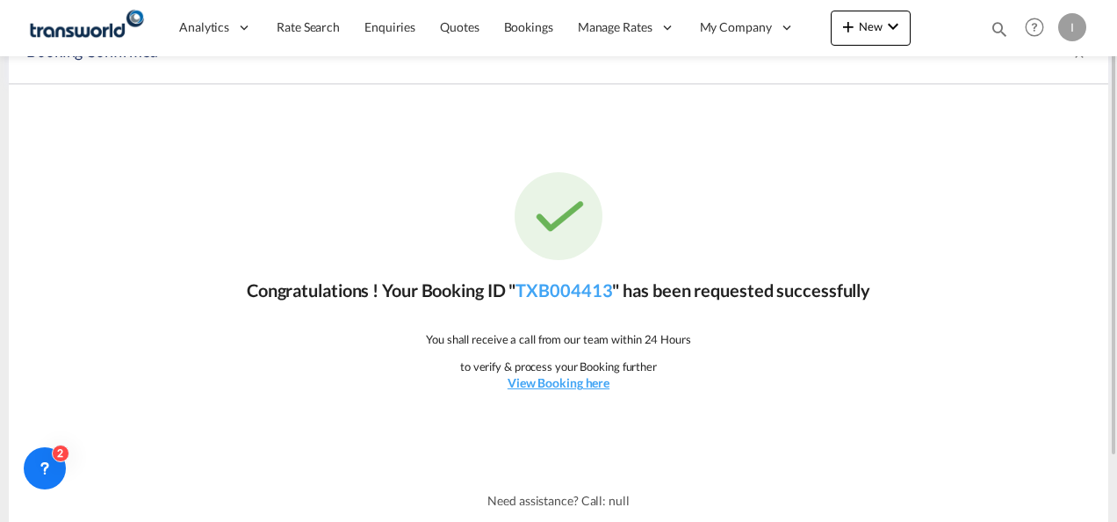
scroll to position [0, 0]
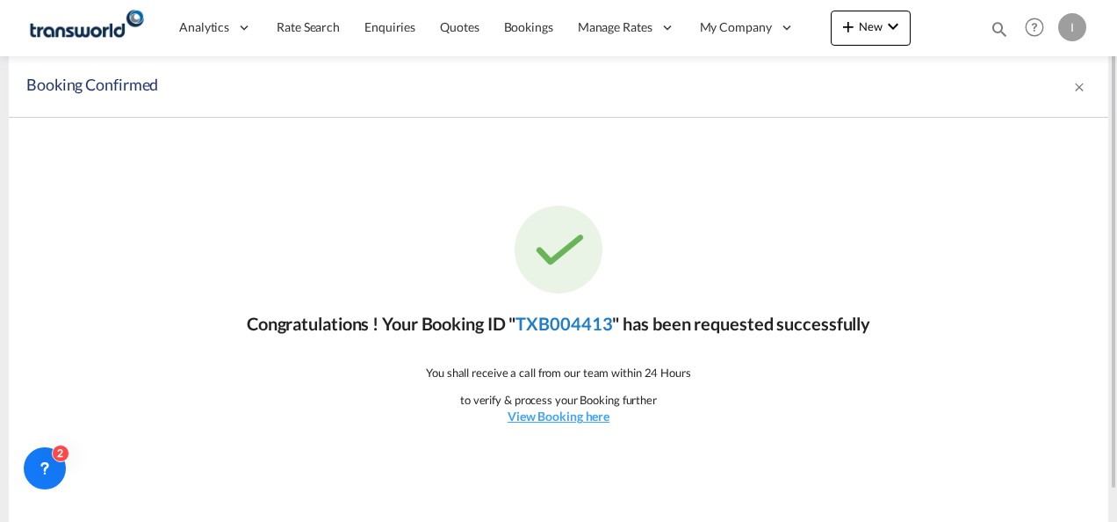
click at [587, 323] on link "TXB004413" at bounding box center [564, 323] width 97 height 21
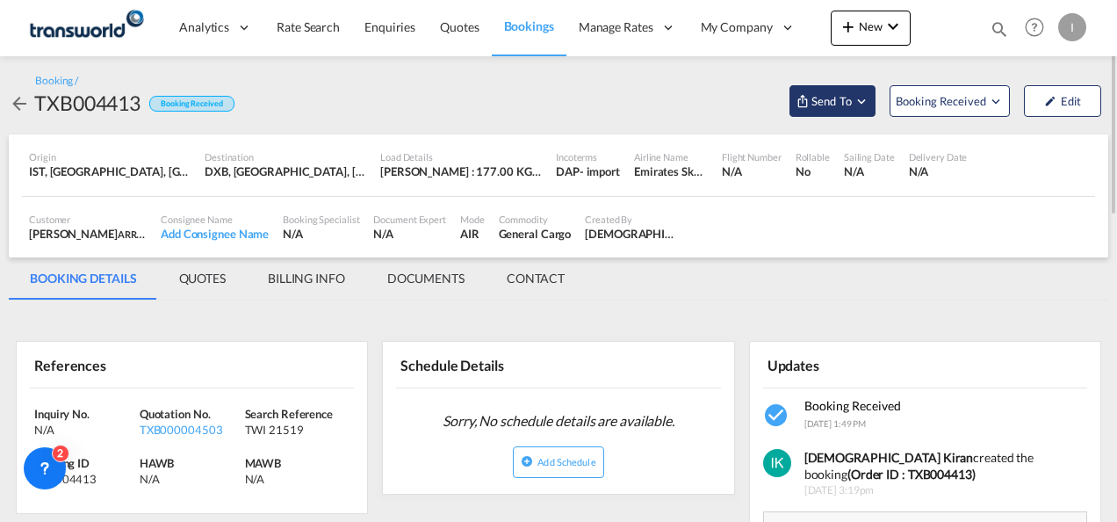
click at [838, 98] on span "Send To" at bounding box center [832, 101] width 44 height 18
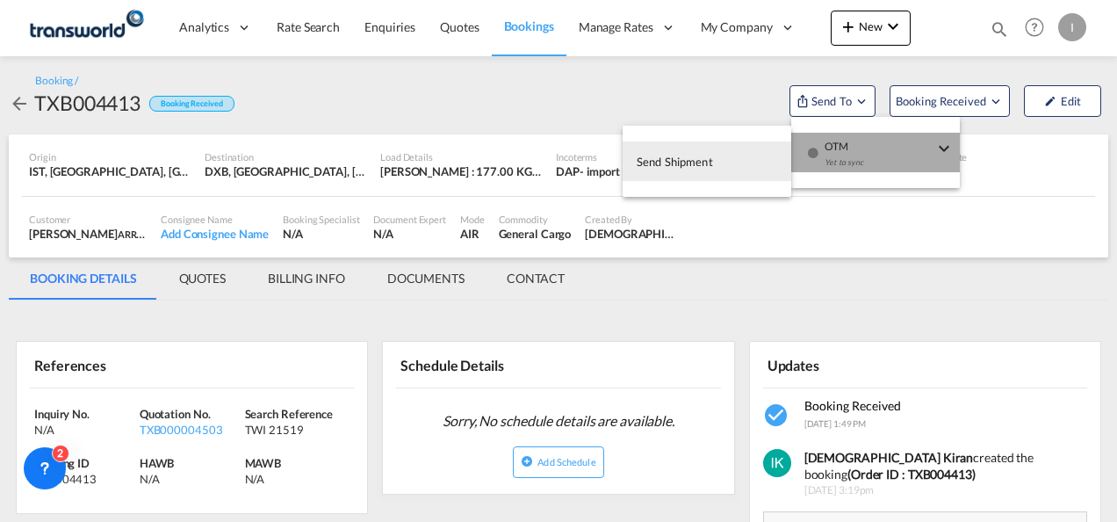
click at [835, 149] on div "Yet to sync" at bounding box center [879, 166] width 109 height 37
click at [733, 155] on button "Send Shipment" at bounding box center [707, 161] width 169 height 40
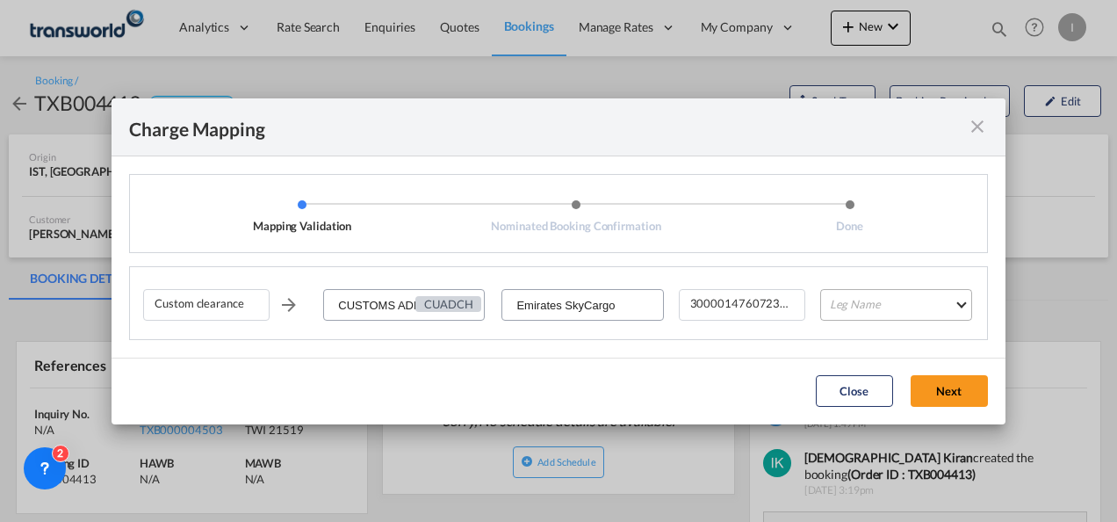
click at [885, 310] on md-select "Leg Name HANDLING ORIGIN HANDLING DESTINATION OTHERS TL PICK UP CUSTOMS ORIGIN …" at bounding box center [896, 305] width 152 height 32
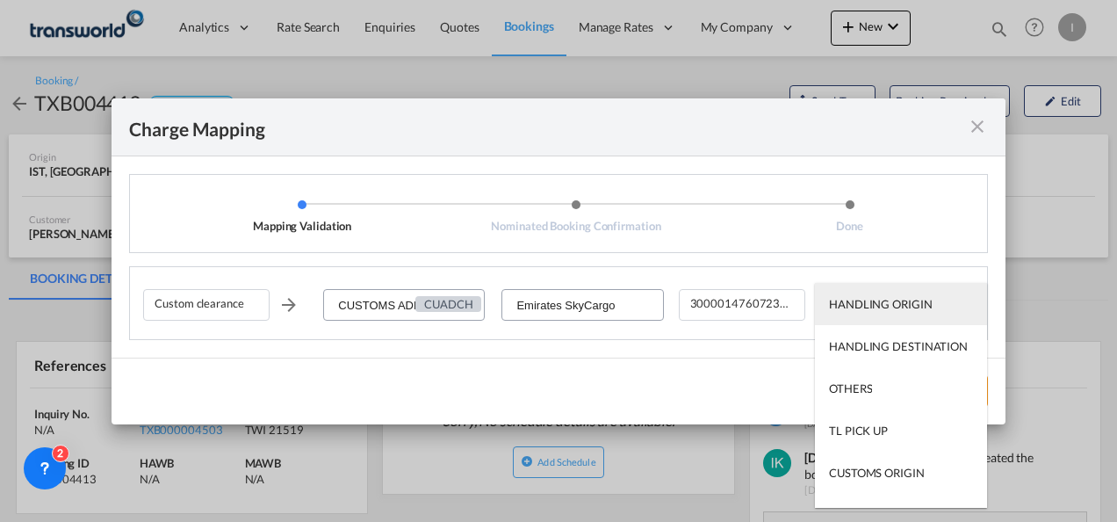
scroll to position [112, 0]
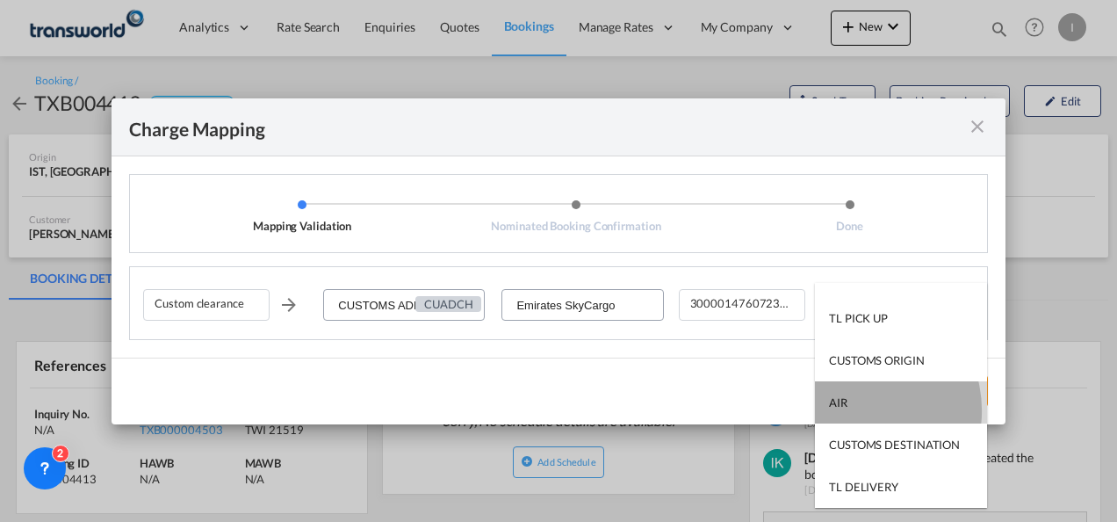
click at [856, 410] on md-option "AIR" at bounding box center [901, 402] width 172 height 42
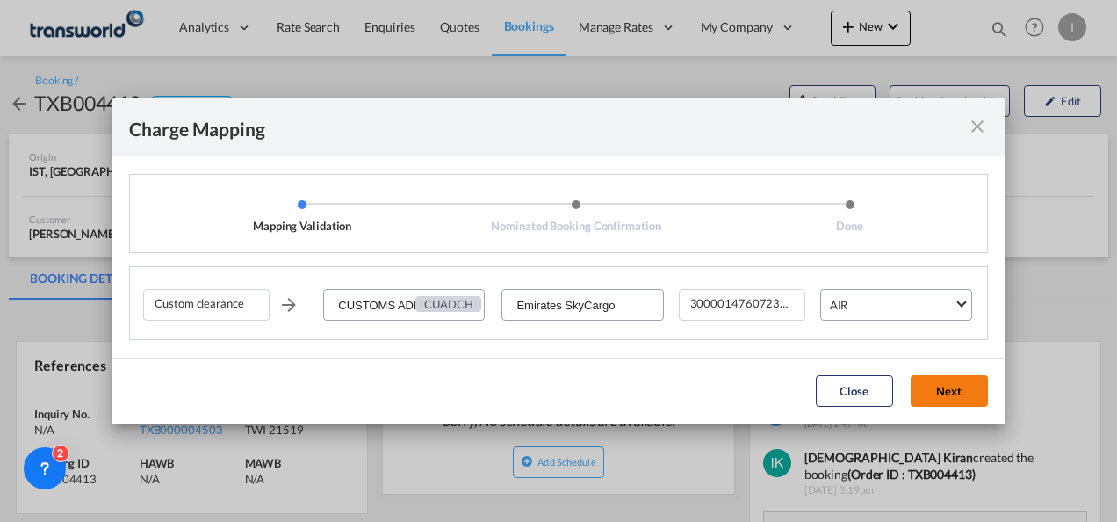
click at [951, 397] on button "Next" at bounding box center [949, 391] width 77 height 32
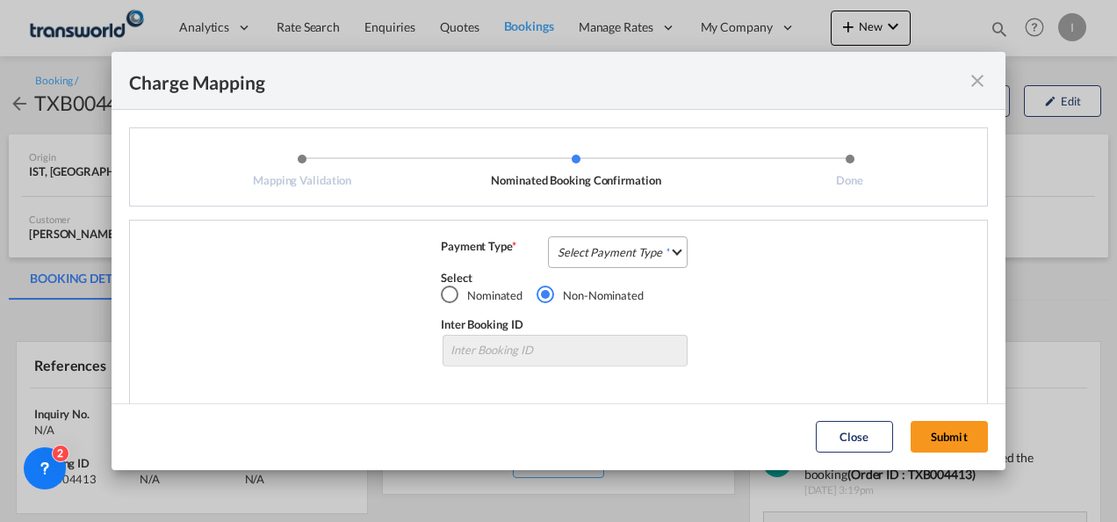
click at [578, 244] on md-select "Select Payment Type COLLECT PREPAID" at bounding box center [618, 252] width 140 height 32
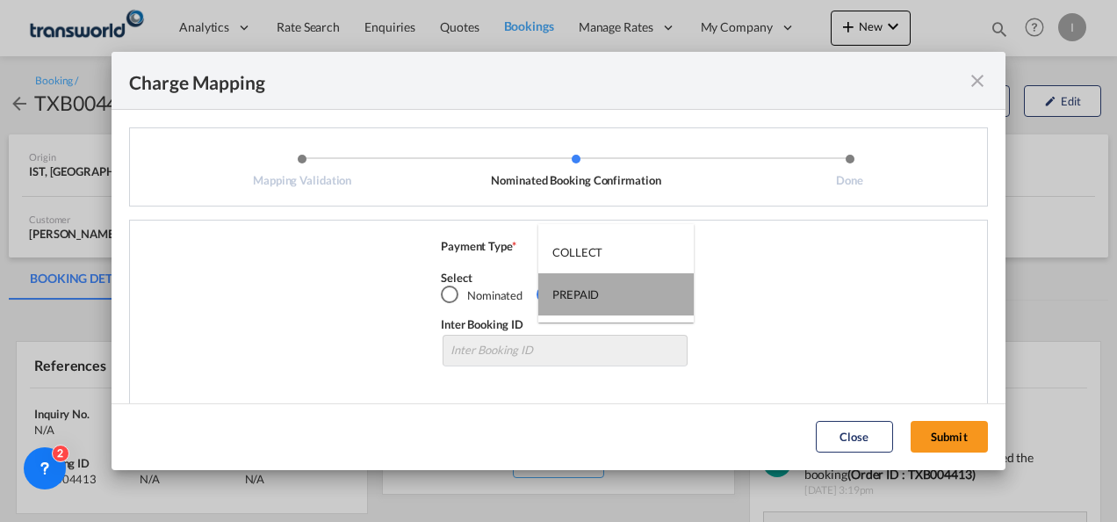
click at [574, 298] on div "PREPAID" at bounding box center [575, 294] width 47 height 16
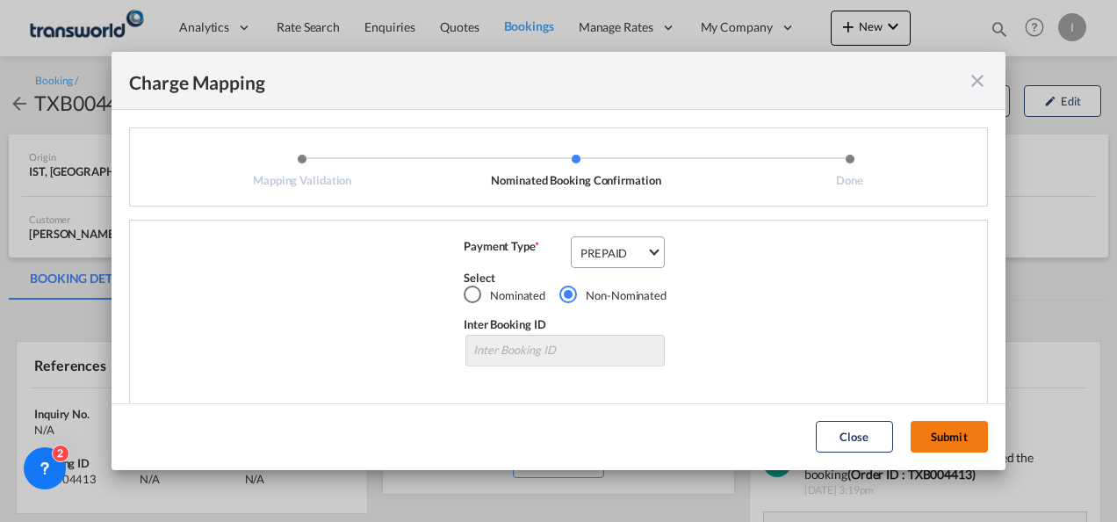
click at [924, 436] on button "Submit" at bounding box center [949, 437] width 77 height 32
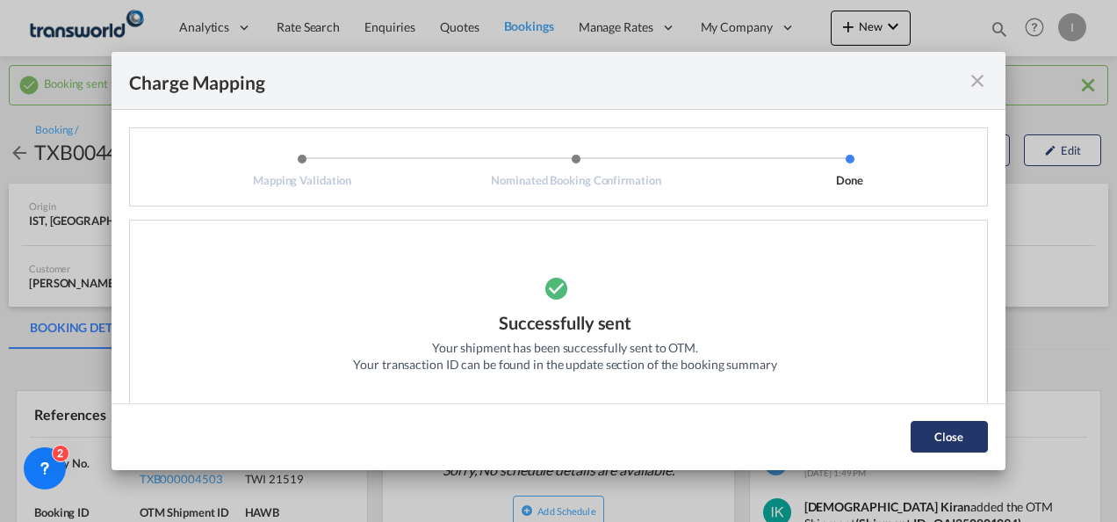
click at [914, 430] on button "Close" at bounding box center [949, 437] width 77 height 32
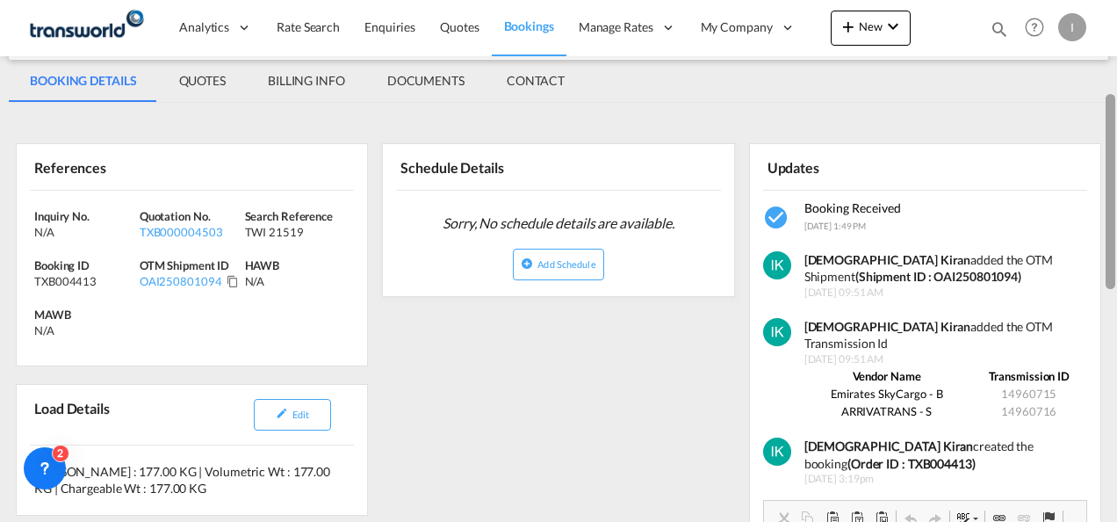
drag, startPoint x: 1112, startPoint y: 164, endPoint x: 1113, endPoint y: 258, distance: 94.0
click at [1113, 258] on div at bounding box center [1111, 191] width 10 height 195
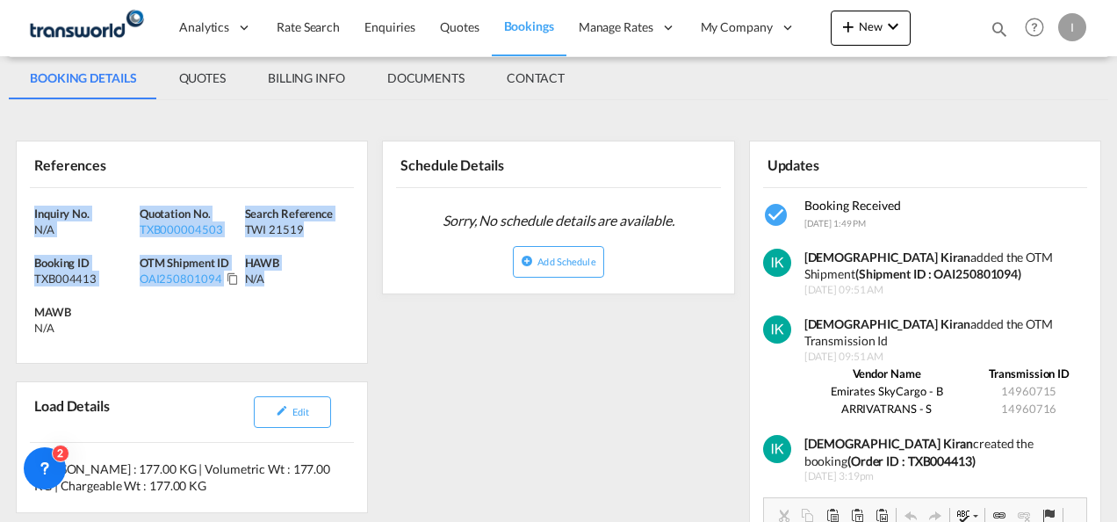
drag, startPoint x: 325, startPoint y: 290, endPoint x: -4, endPoint y: 206, distance: 338.9
click at [0, 206] on html "Analytics Reports Dashboard Rate Search Enquiries Quotes" at bounding box center [558, 261] width 1117 height 522
copy div "Inquiry No. N/A Quotation No. TXB000004503 Search Reference TWI 21519 Booking I…"
